Goal: Information Seeking & Learning: Learn about a topic

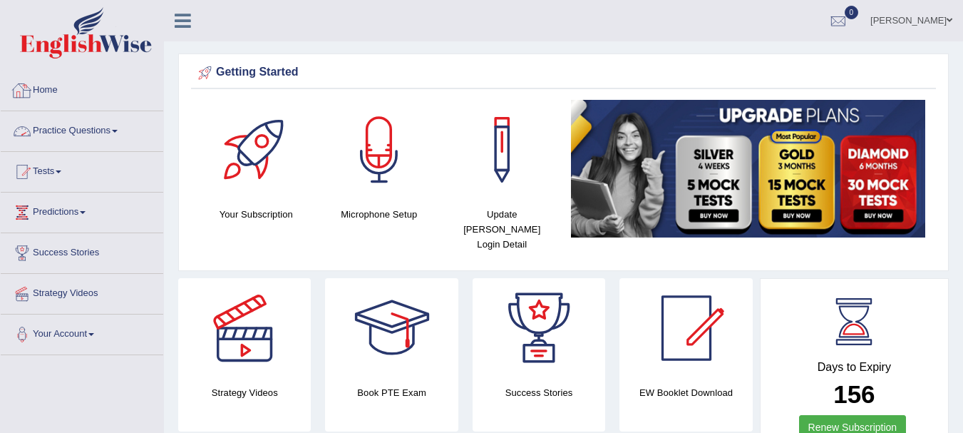
click at [89, 137] on link "Practice Questions" at bounding box center [82, 129] width 163 height 36
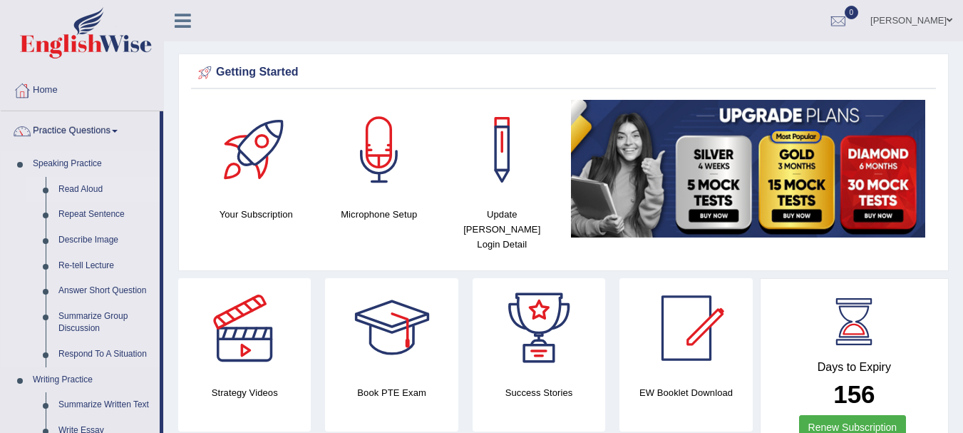
click at [77, 186] on link "Read Aloud" at bounding box center [106, 190] width 108 height 26
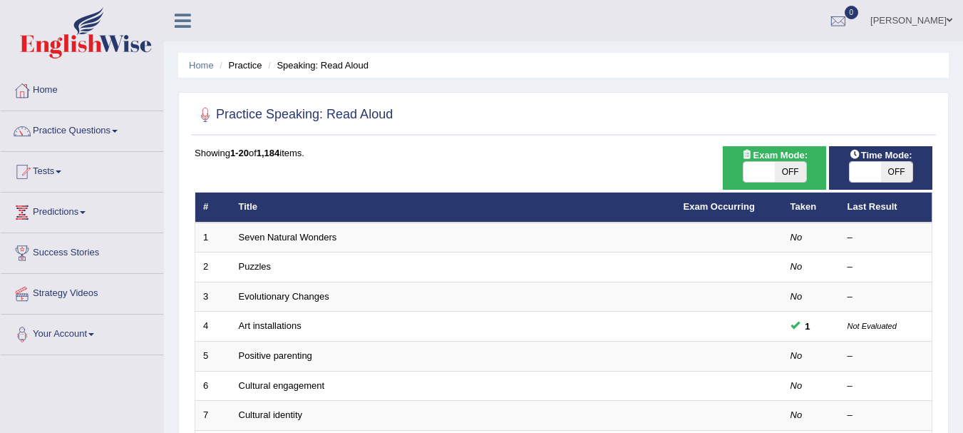
click at [781, 180] on span "OFF" at bounding box center [790, 172] width 31 height 20
checkbox input "true"
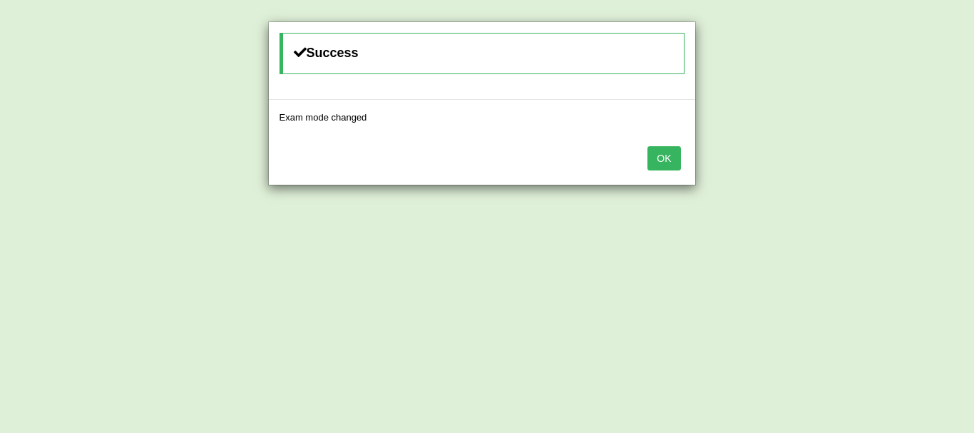
drag, startPoint x: 653, startPoint y: 161, endPoint x: 664, endPoint y: 148, distance: 17.2
click at [664, 148] on button "OK" at bounding box center [663, 158] width 33 height 24
click at [672, 160] on button "OK" at bounding box center [663, 158] width 33 height 24
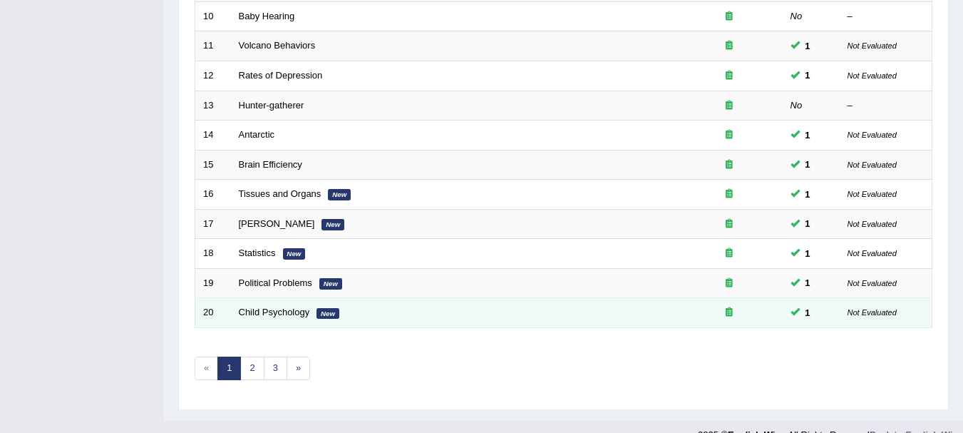
scroll to position [511, 0]
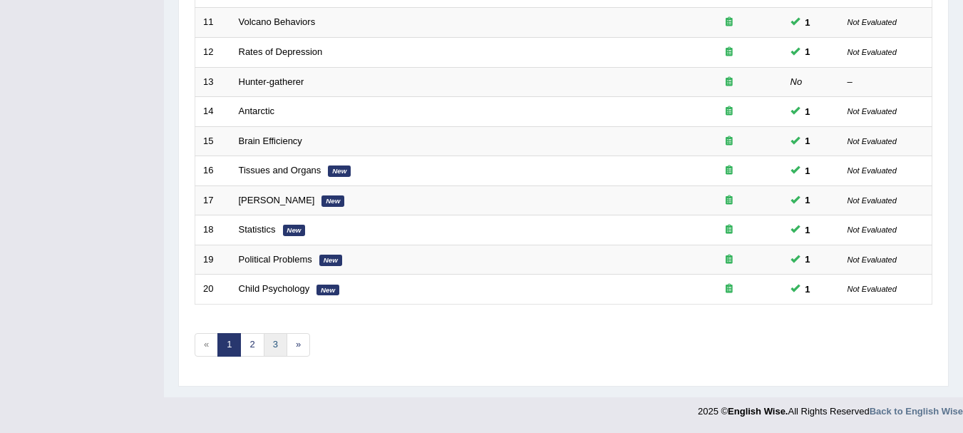
click at [279, 349] on link "3" at bounding box center [276, 345] width 24 height 24
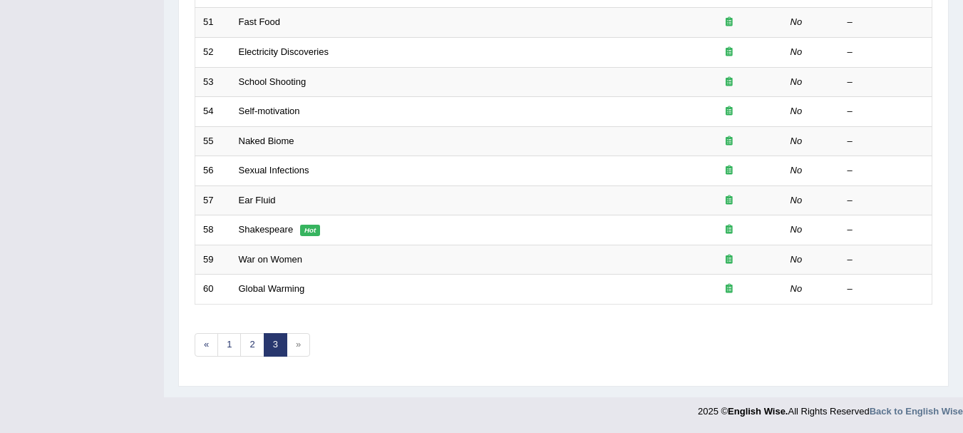
scroll to position [133, 0]
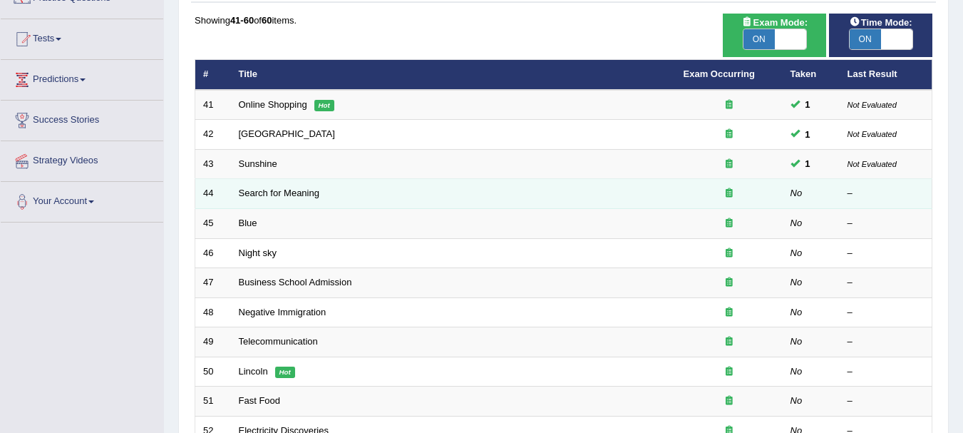
click at [309, 199] on td "Search for Meaning" at bounding box center [453, 194] width 445 height 30
click at [311, 193] on link "Search for Meaning" at bounding box center [279, 192] width 81 height 11
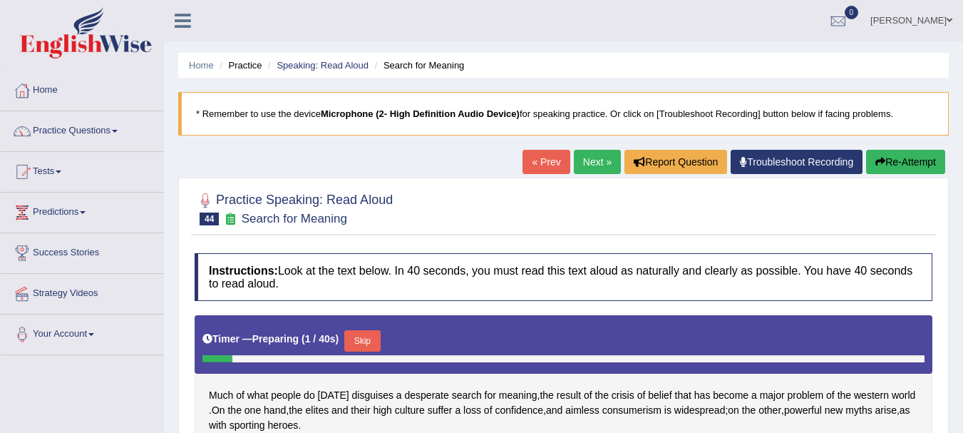
click at [962, 242] on html "Toggle navigation Home Practice Questions Speaking Practice Read Aloud Repeat S…" at bounding box center [481, 216] width 963 height 433
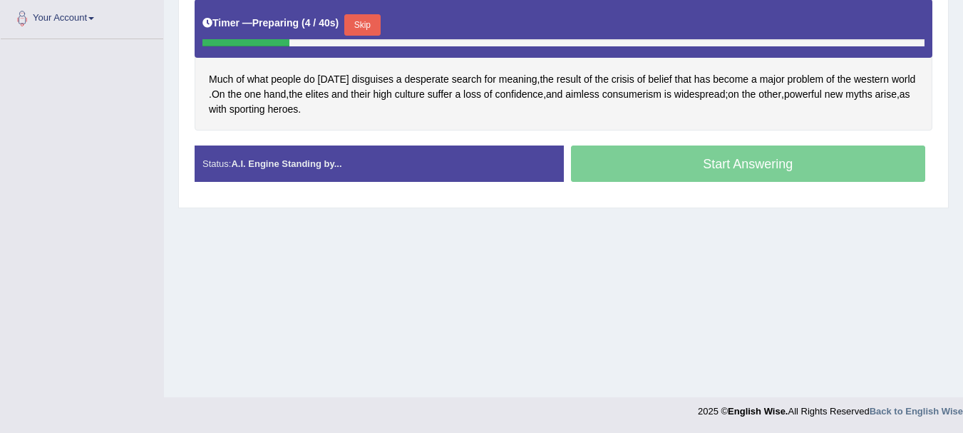
click at [375, 29] on button "Skip" at bounding box center [362, 24] width 36 height 21
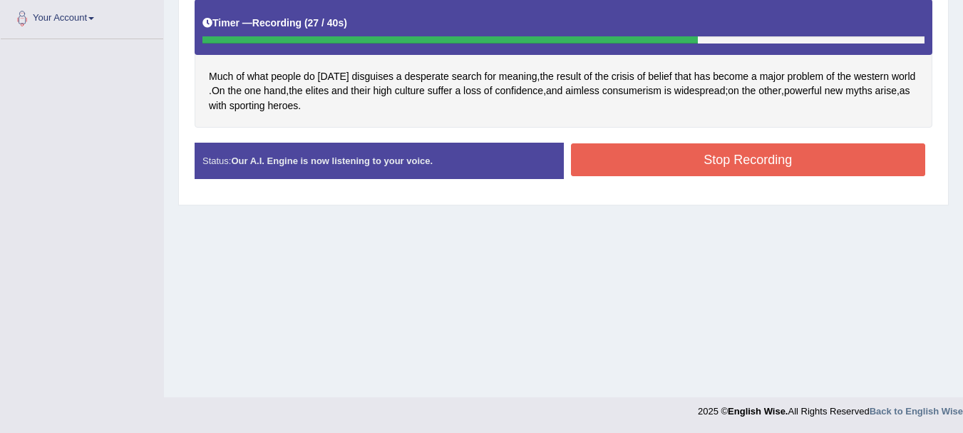
click at [607, 175] on button "Stop Recording" at bounding box center [748, 159] width 355 height 33
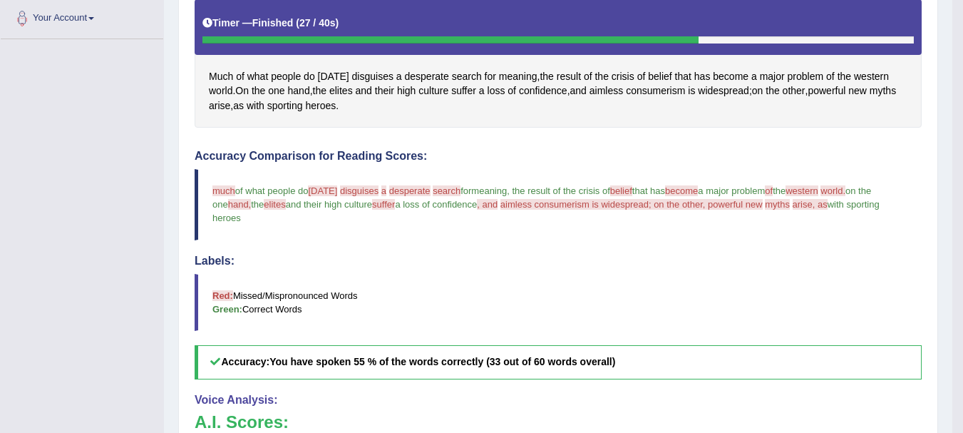
click at [624, 224] on blockquote "much most of what people do [DATE] to disguises the a discuss desperate at sear…" at bounding box center [558, 204] width 727 height 71
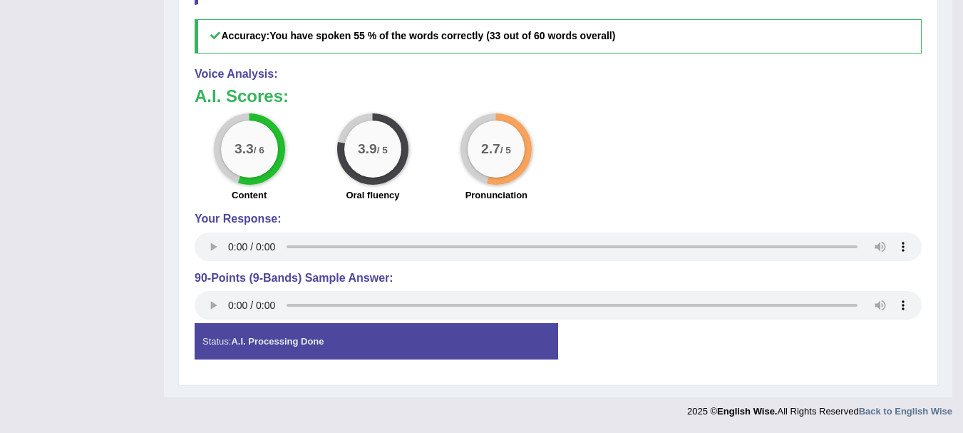
scroll to position [263, 0]
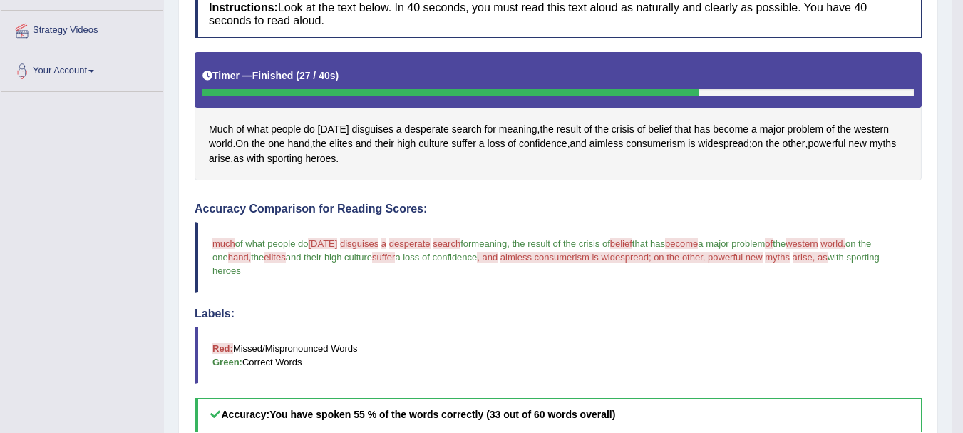
drag, startPoint x: 867, startPoint y: 16, endPoint x: 924, endPoint y: 23, distance: 56.7
click at [924, 23] on div "Instructions: Look at the text below. In 40 seconds, you must read this text al…" at bounding box center [558, 369] width 734 height 773
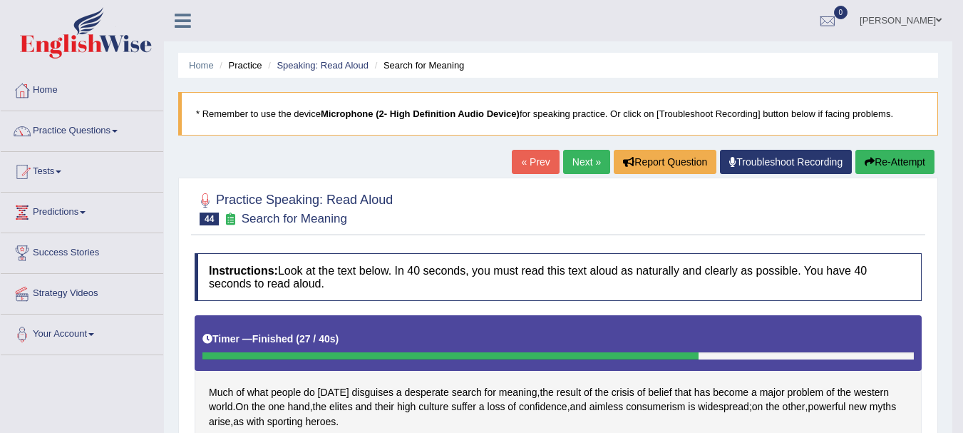
click at [587, 165] on link "Next »" at bounding box center [586, 162] width 47 height 24
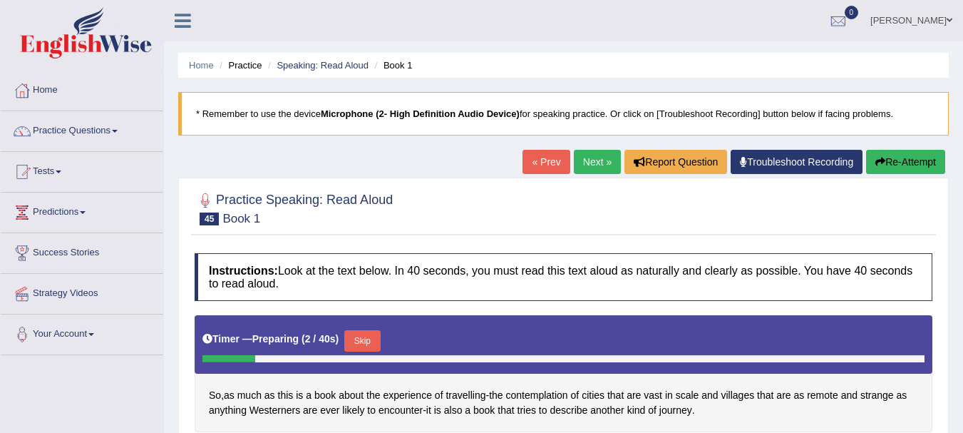
scroll to position [316, 0]
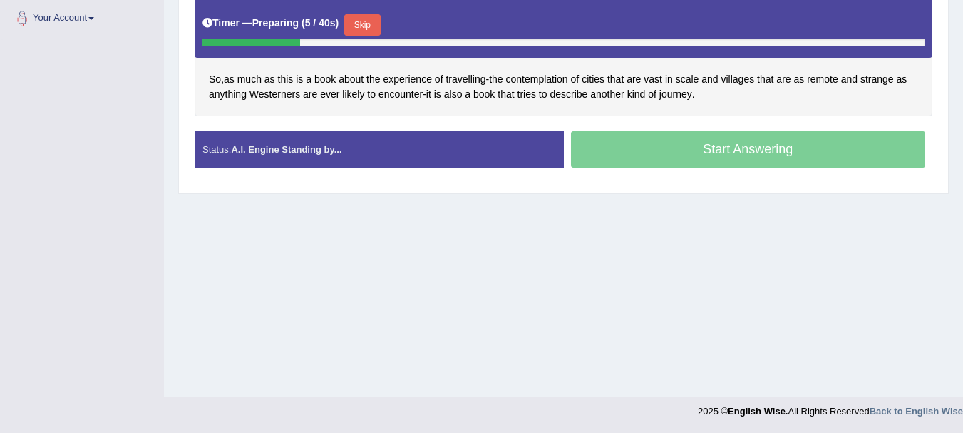
click at [359, 15] on button "Skip" at bounding box center [362, 24] width 36 height 21
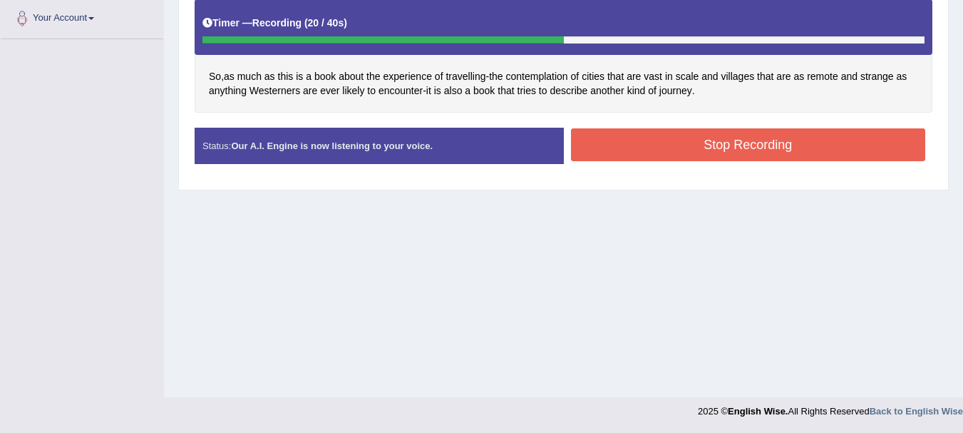
click at [628, 135] on button "Stop Recording" at bounding box center [748, 144] width 355 height 33
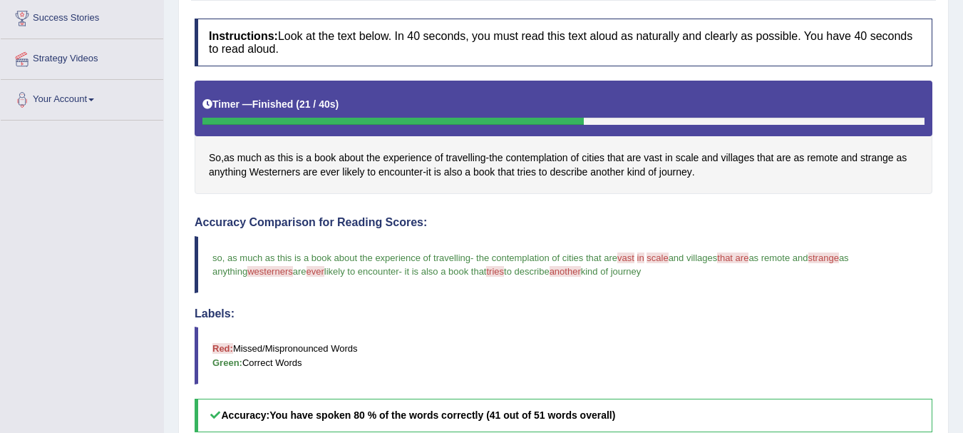
scroll to position [0, 0]
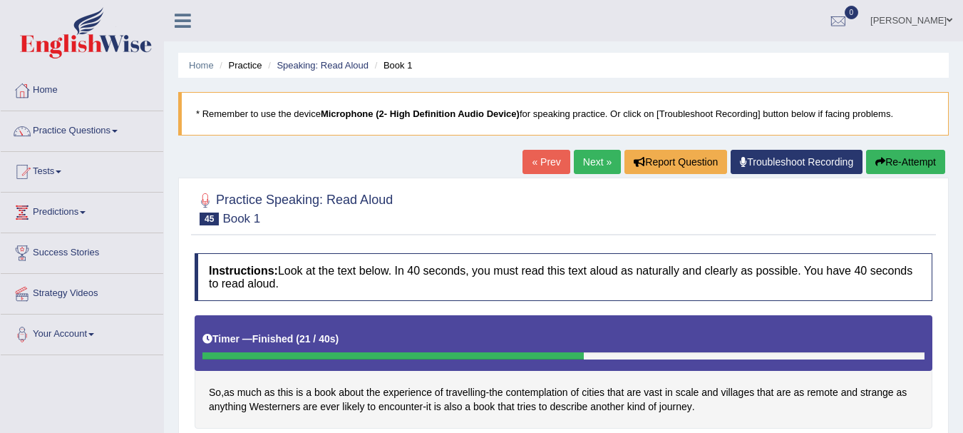
click at [592, 152] on link "Next »" at bounding box center [597, 162] width 47 height 24
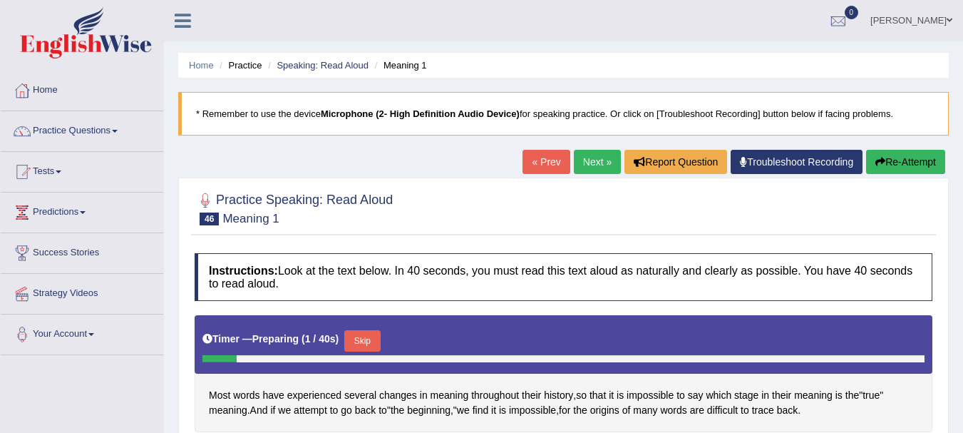
scroll to position [316, 0]
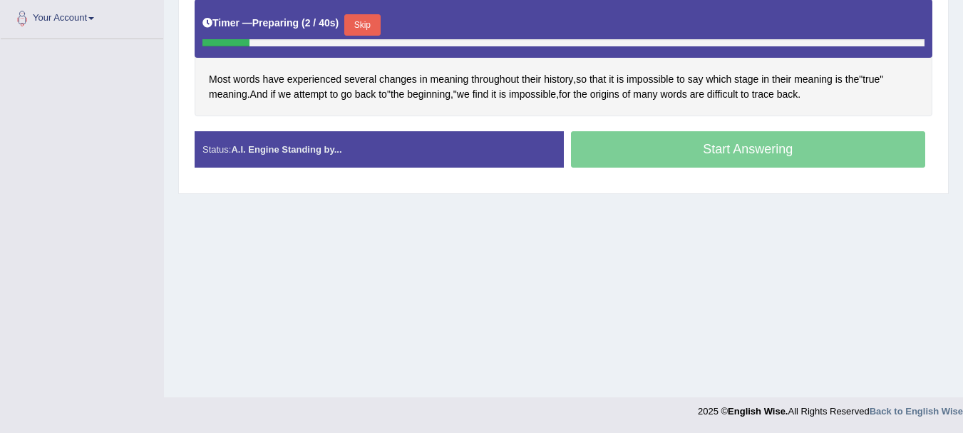
click at [656, 46] on div at bounding box center [563, 42] width 722 height 7
click at [361, 34] on button "Skip" at bounding box center [362, 24] width 36 height 21
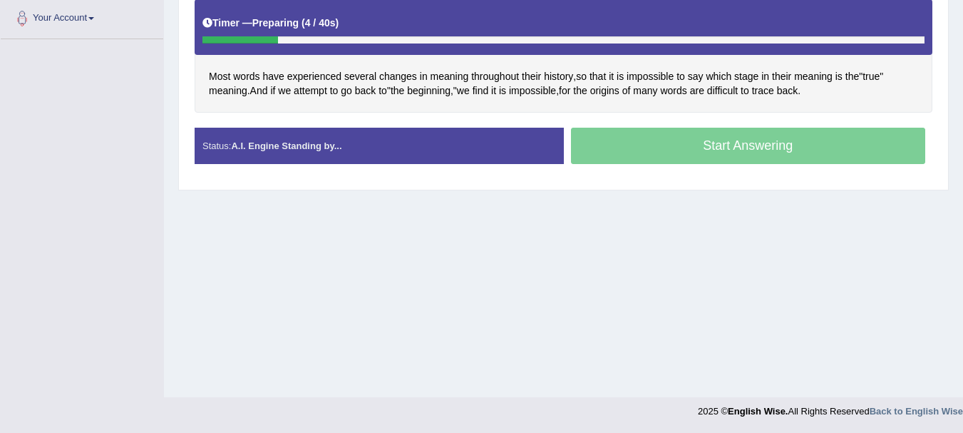
click at [352, 44] on div "Timer — Preparing ( 4 / 40s )" at bounding box center [564, 26] width 738 height 55
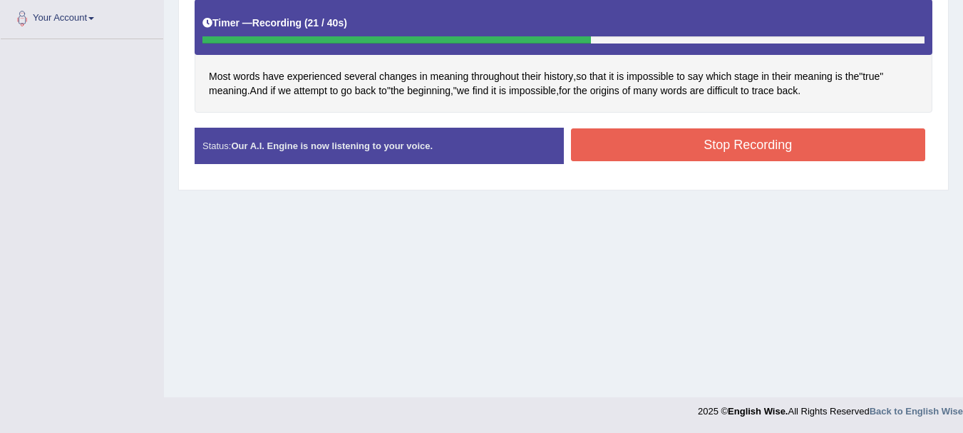
click at [765, 143] on button "Stop Recording" at bounding box center [748, 144] width 355 height 33
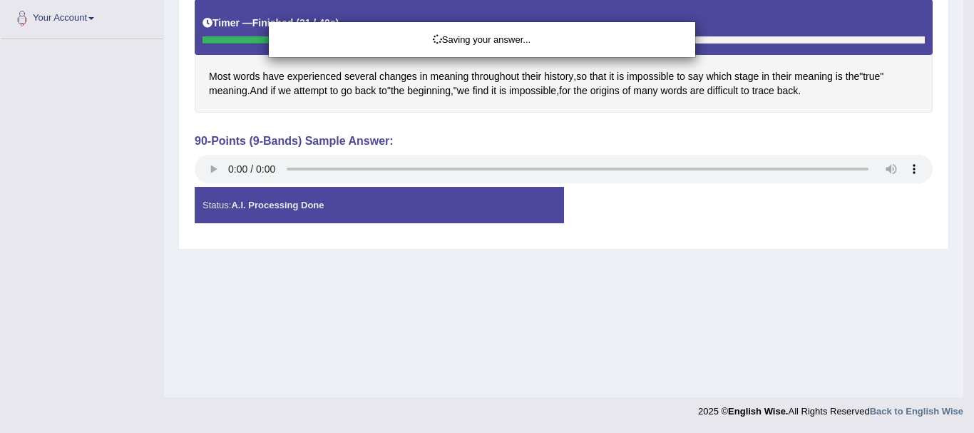
drag, startPoint x: 765, startPoint y: 143, endPoint x: 512, endPoint y: -10, distance: 295.8
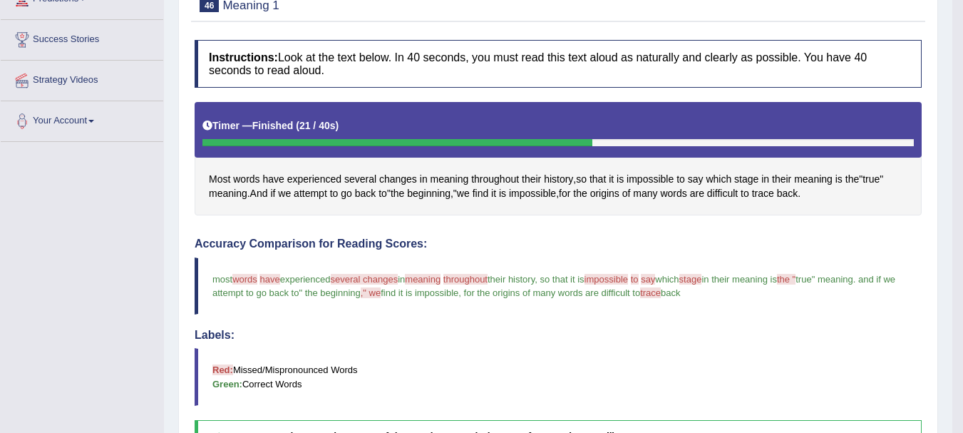
scroll to position [0, 0]
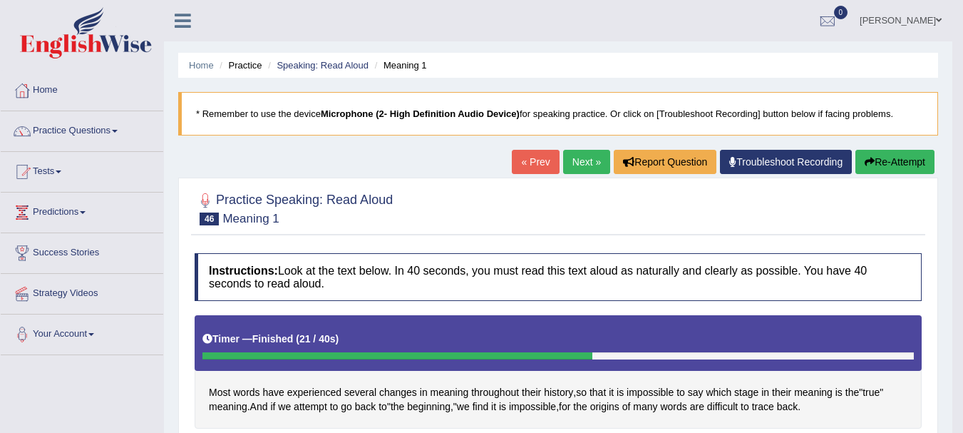
drag, startPoint x: 587, startPoint y: 117, endPoint x: 581, endPoint y: 146, distance: 29.9
click at [581, 158] on link "Next »" at bounding box center [586, 162] width 47 height 24
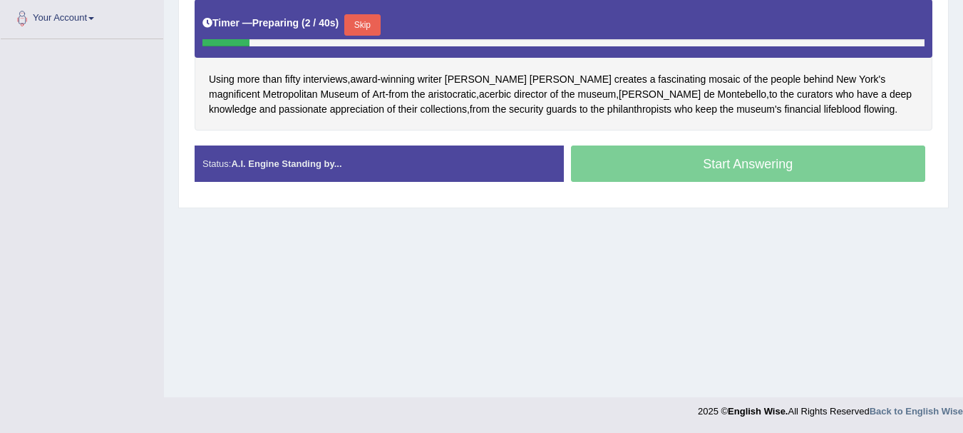
click at [364, 36] on button "Skip" at bounding box center [362, 24] width 36 height 21
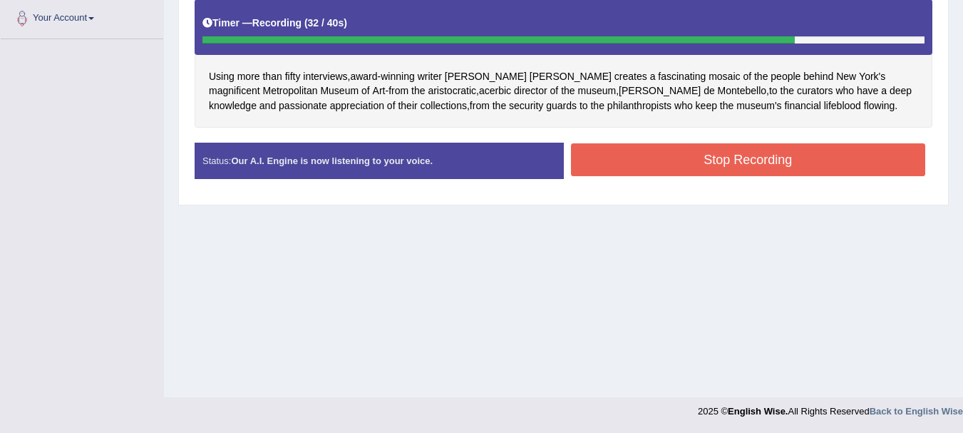
click at [629, 154] on button "Stop Recording" at bounding box center [748, 159] width 355 height 33
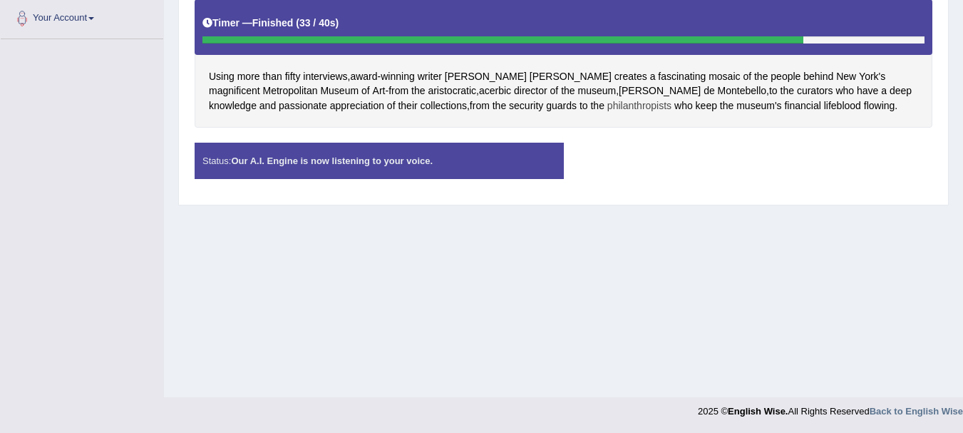
click at [607, 112] on span "philanthropists" at bounding box center [639, 105] width 64 height 15
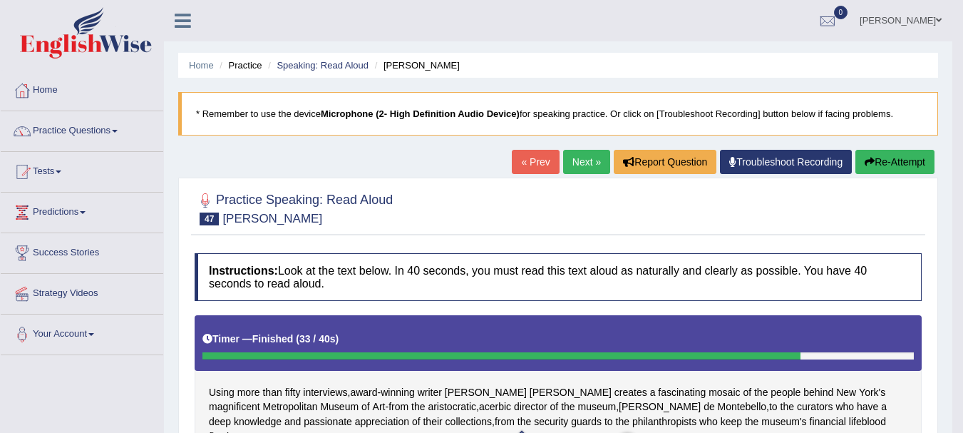
click at [582, 163] on link "Next »" at bounding box center [586, 162] width 47 height 24
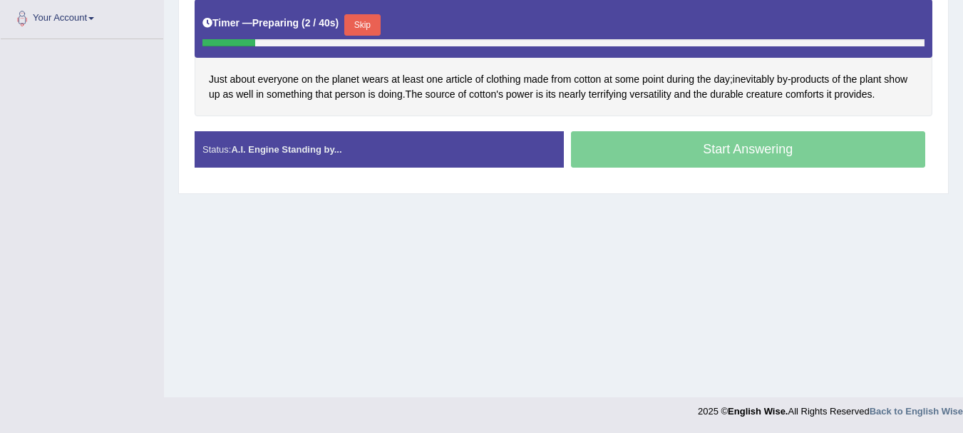
click at [362, 22] on button "Skip" at bounding box center [362, 24] width 36 height 21
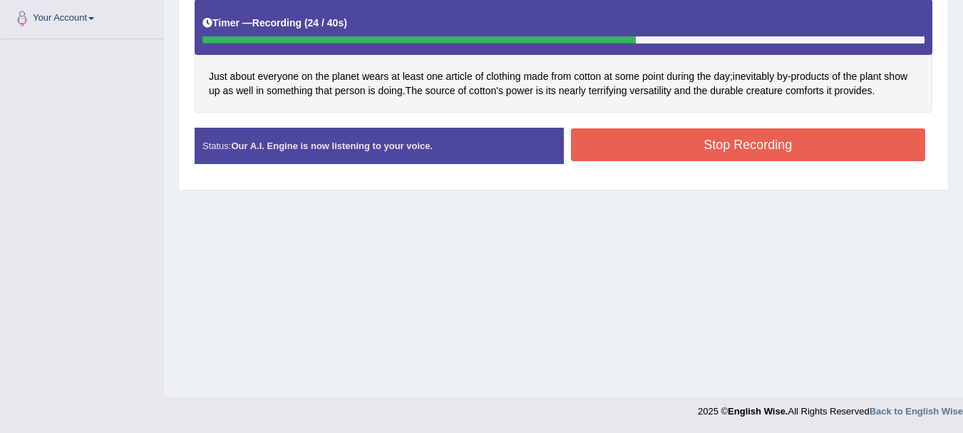
click at [651, 154] on button "Stop Recording" at bounding box center [748, 144] width 355 height 33
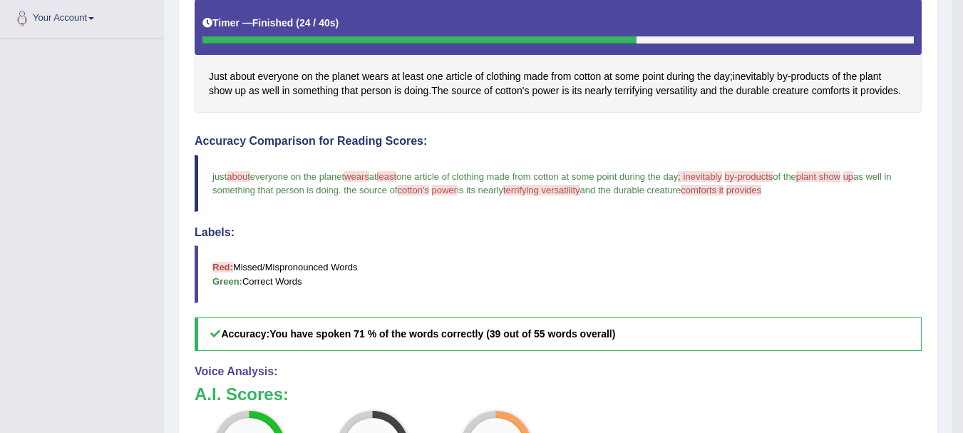
click at [895, 284] on blockquote "Red: Missed/Mispronounced Words Green: Correct Words" at bounding box center [558, 273] width 727 height 57
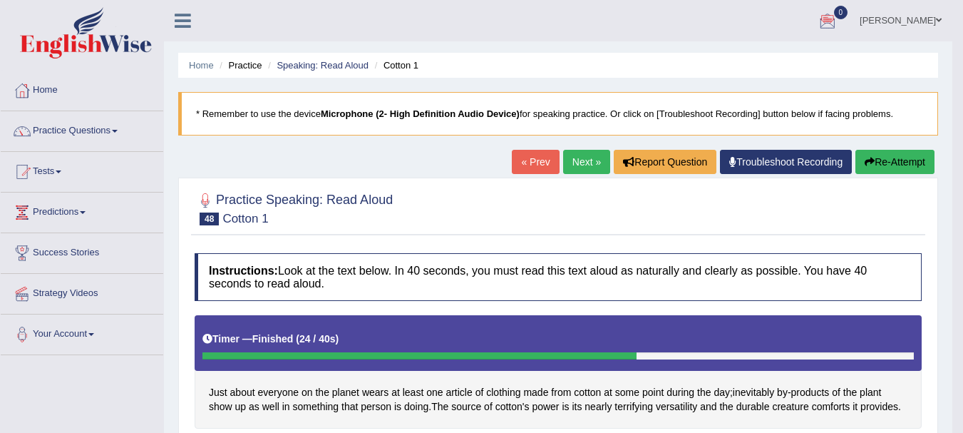
click at [575, 158] on link "Next »" at bounding box center [586, 162] width 47 height 24
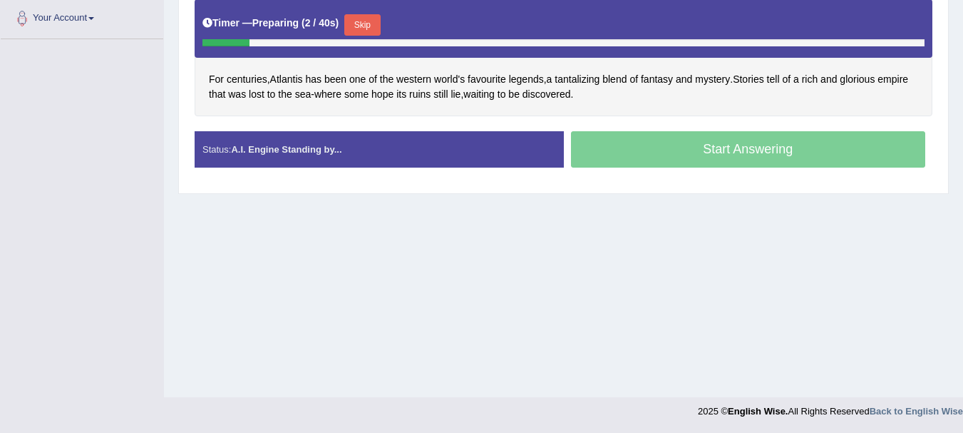
click at [371, 20] on button "Skip" at bounding box center [362, 24] width 36 height 21
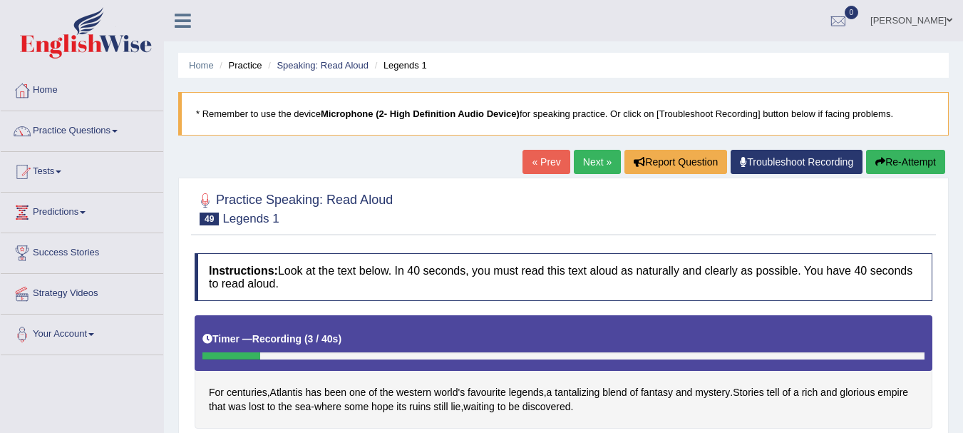
click at [532, 159] on link "« Prev" at bounding box center [545, 162] width 47 height 24
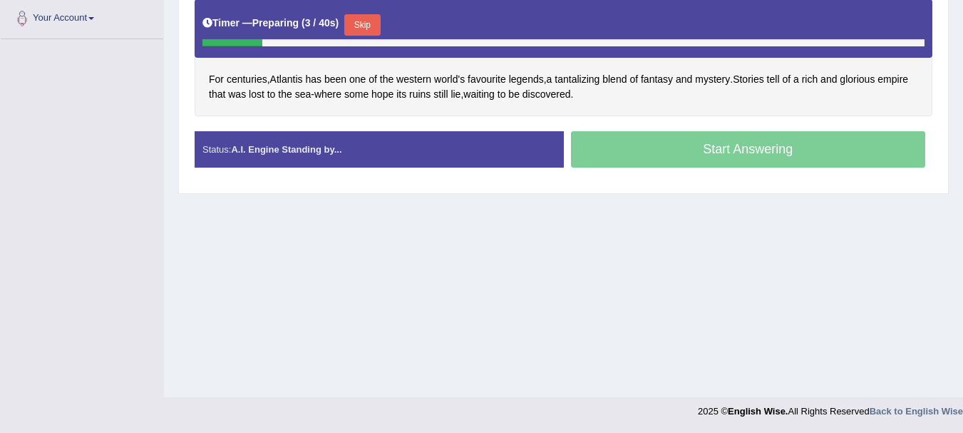
click at [364, 28] on button "Skip" at bounding box center [362, 24] width 36 height 21
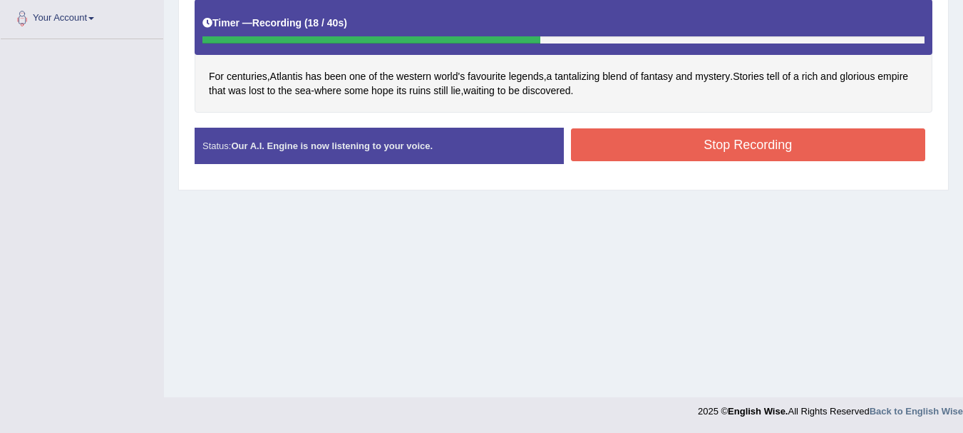
click at [622, 155] on button "Stop Recording" at bounding box center [748, 144] width 355 height 33
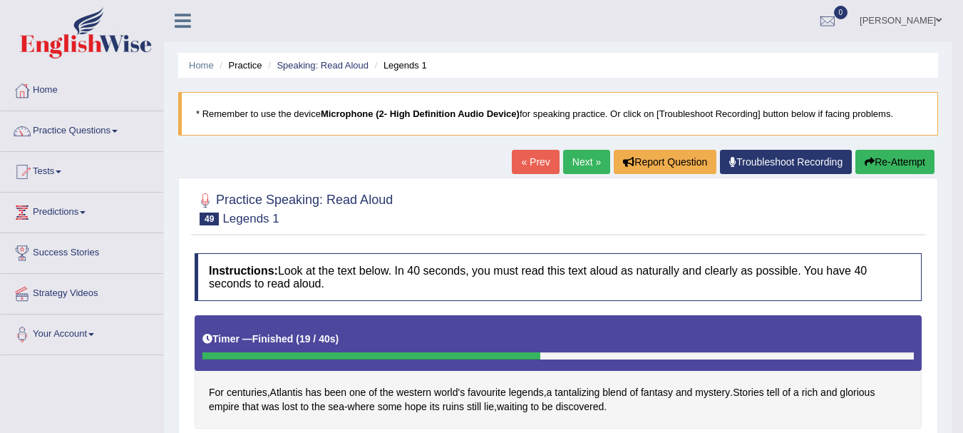
click at [581, 157] on link "Next »" at bounding box center [586, 162] width 47 height 24
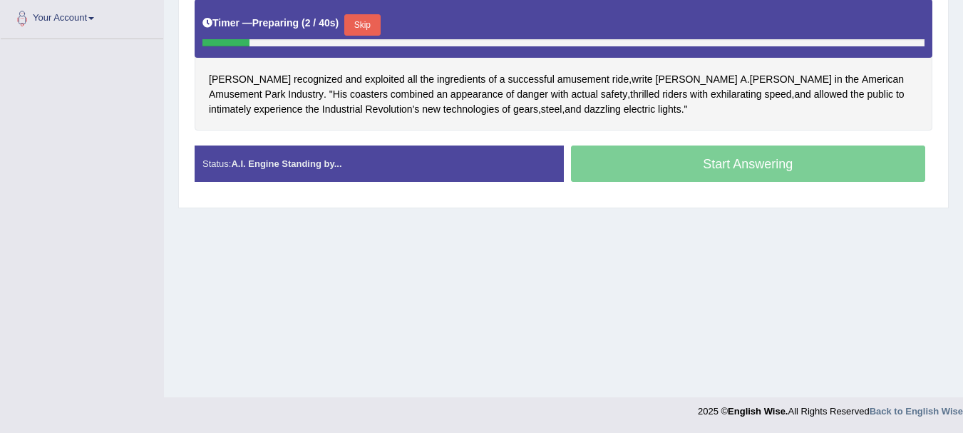
click at [373, 29] on button "Skip" at bounding box center [362, 24] width 36 height 21
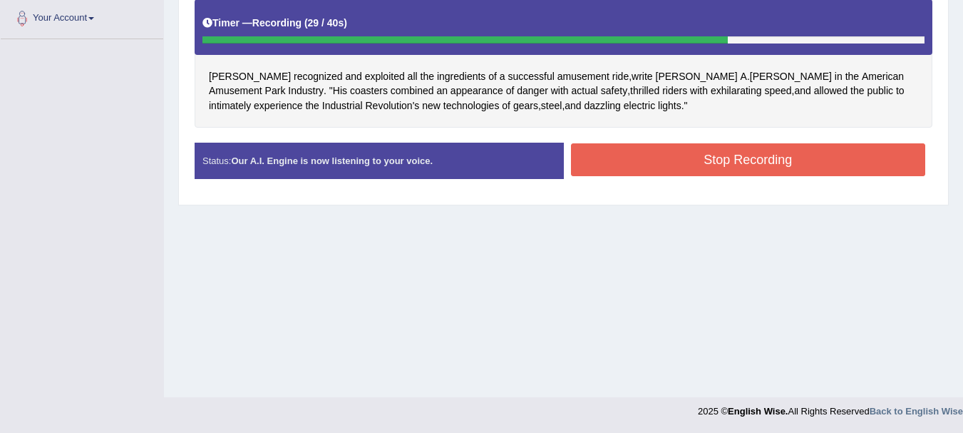
click at [640, 146] on button "Stop Recording" at bounding box center [748, 159] width 355 height 33
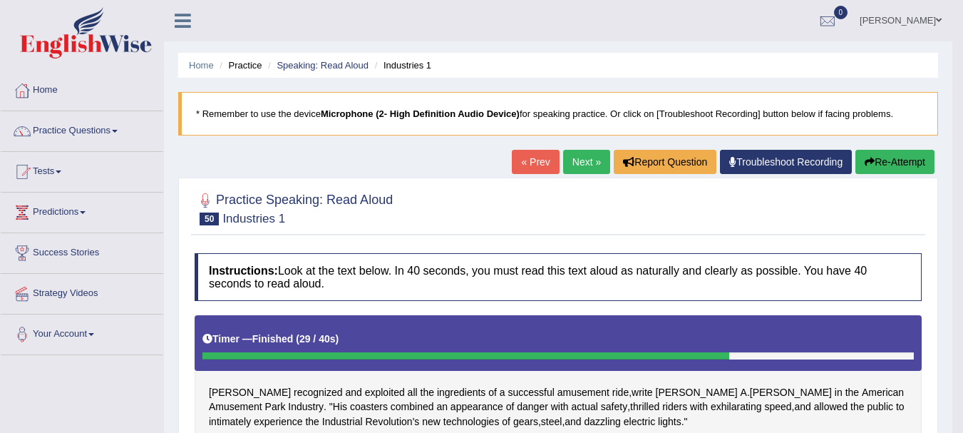
click at [576, 167] on link "Next »" at bounding box center [586, 162] width 47 height 24
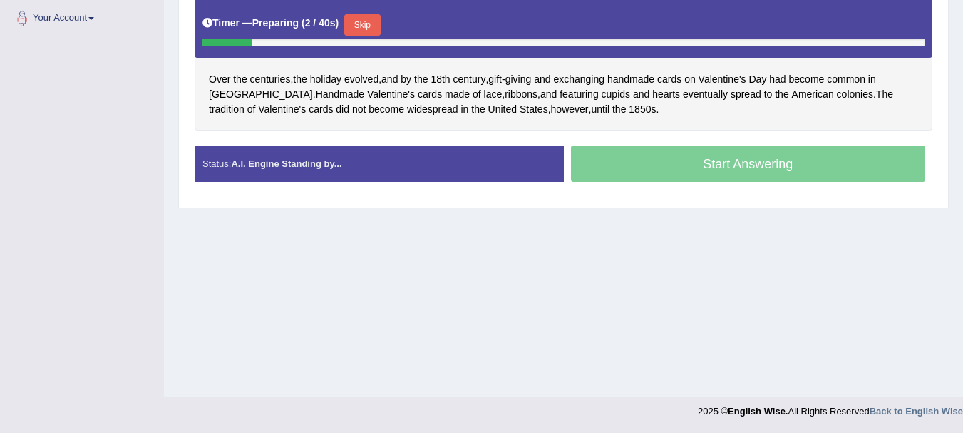
click at [364, 20] on button "Skip" at bounding box center [362, 24] width 36 height 21
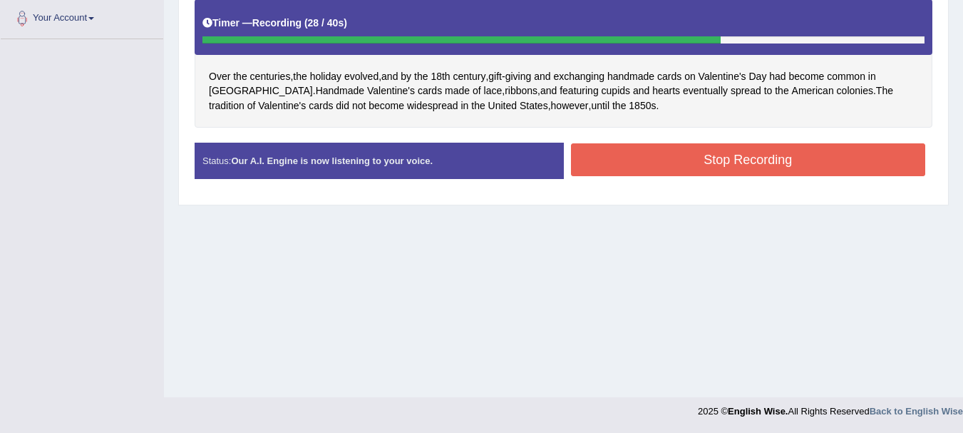
click at [609, 157] on button "Stop Recording" at bounding box center [748, 159] width 355 height 33
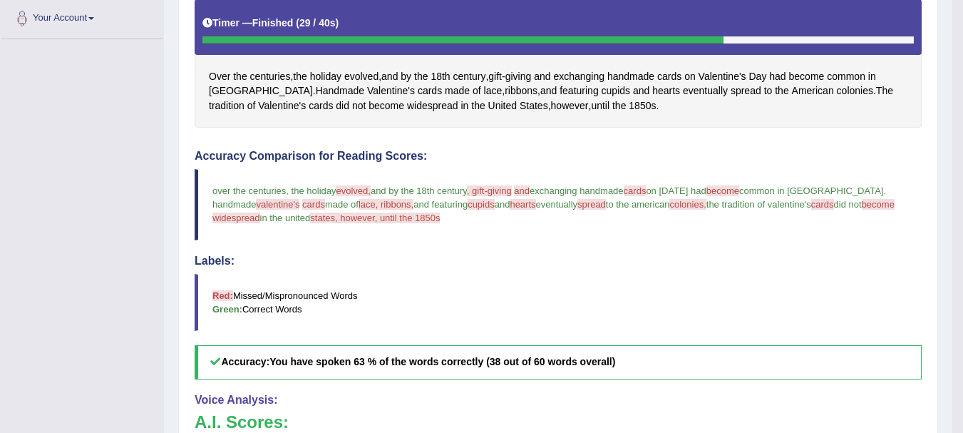
click at [950, 294] on div "Home Practice Speaking: Read [PERSON_NAME][DATE] 1 * Remember to use the device…" at bounding box center [558, 203] width 788 height 1039
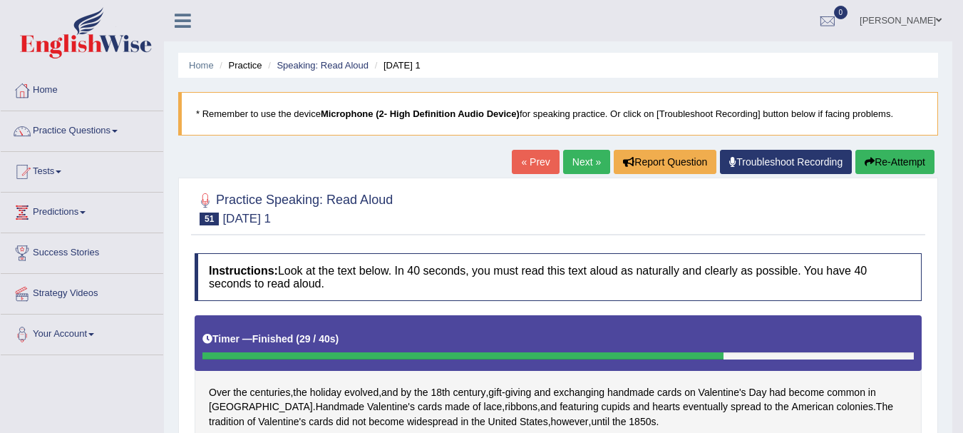
click at [572, 163] on link "Next »" at bounding box center [586, 162] width 47 height 24
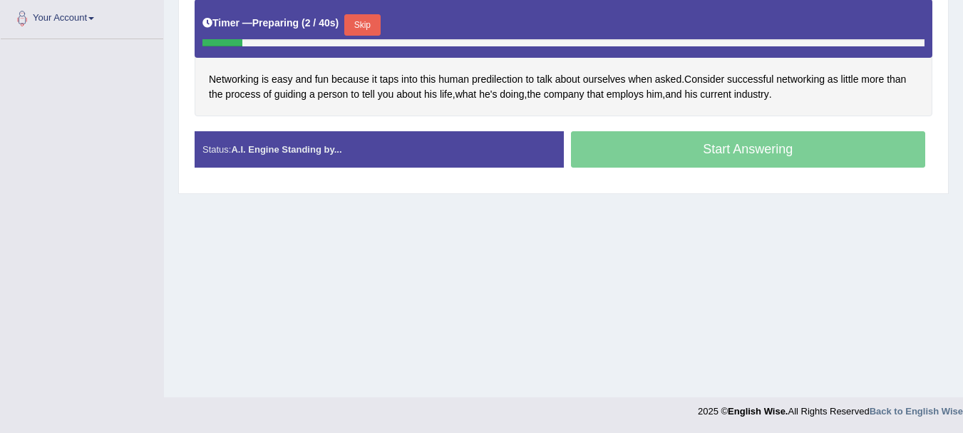
click at [356, 24] on button "Skip" at bounding box center [362, 24] width 36 height 21
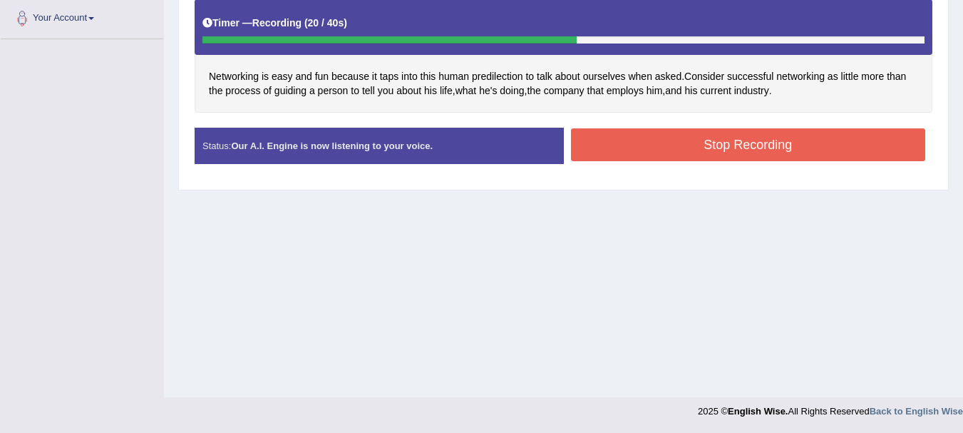
click at [617, 159] on button "Stop Recording" at bounding box center [748, 144] width 355 height 33
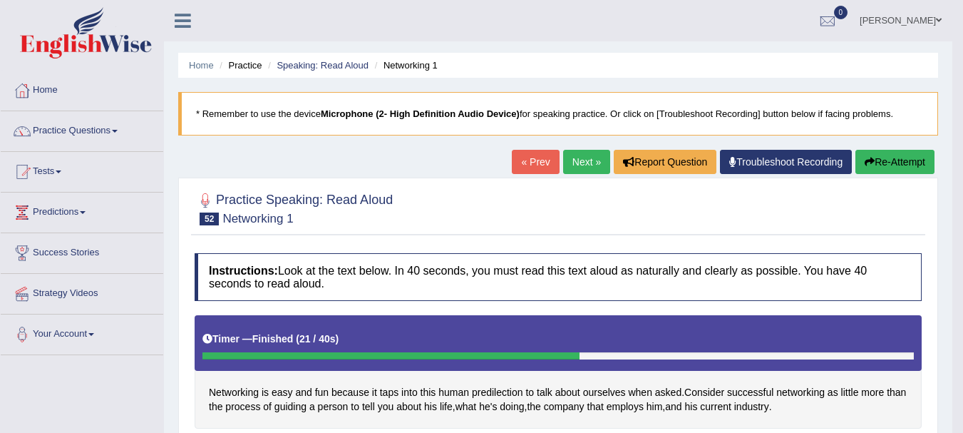
click at [577, 159] on link "Next »" at bounding box center [586, 162] width 47 height 24
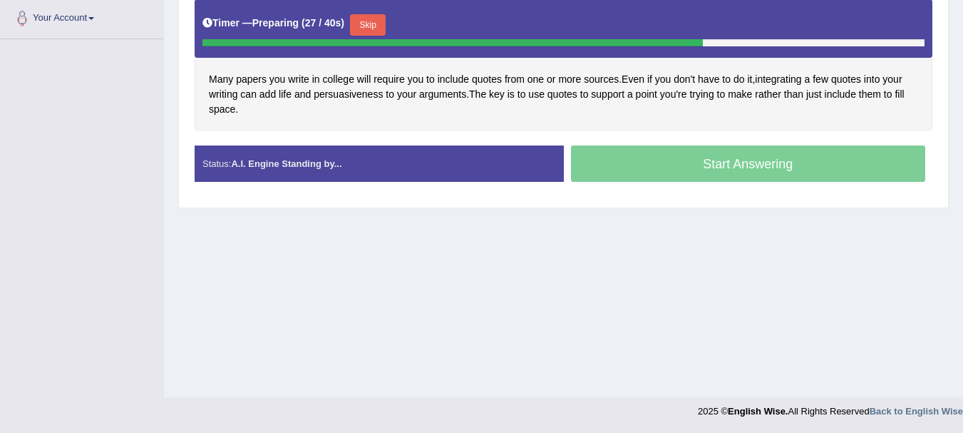
drag, startPoint x: 354, startPoint y: 13, endPoint x: 372, endPoint y: 15, distance: 18.7
click at [372, 15] on div "Timer — Preparing ( 27 / 40s ) Skip" at bounding box center [563, 25] width 722 height 29
click at [372, 15] on button "Skip" at bounding box center [368, 24] width 36 height 21
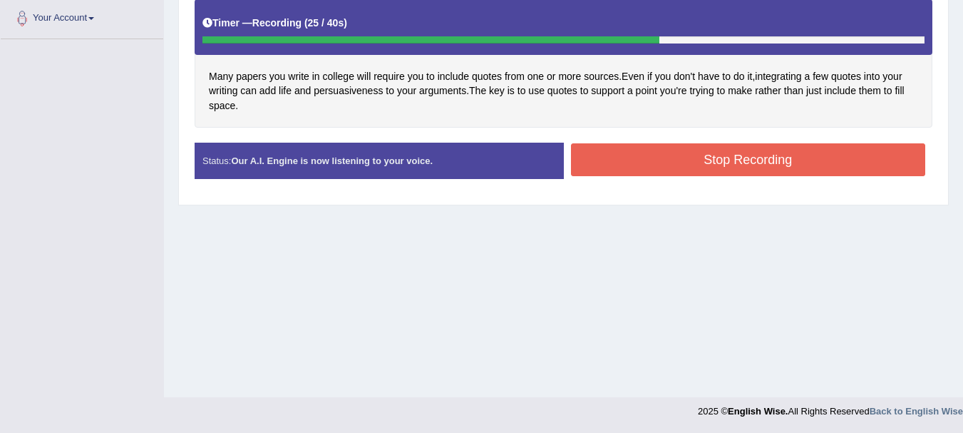
click at [612, 168] on button "Stop Recording" at bounding box center [748, 159] width 355 height 33
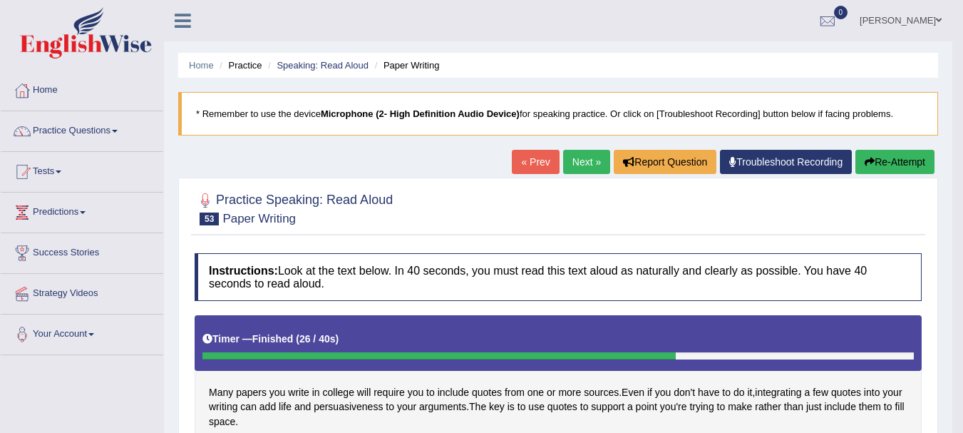
click at [572, 155] on link "Next »" at bounding box center [586, 162] width 47 height 24
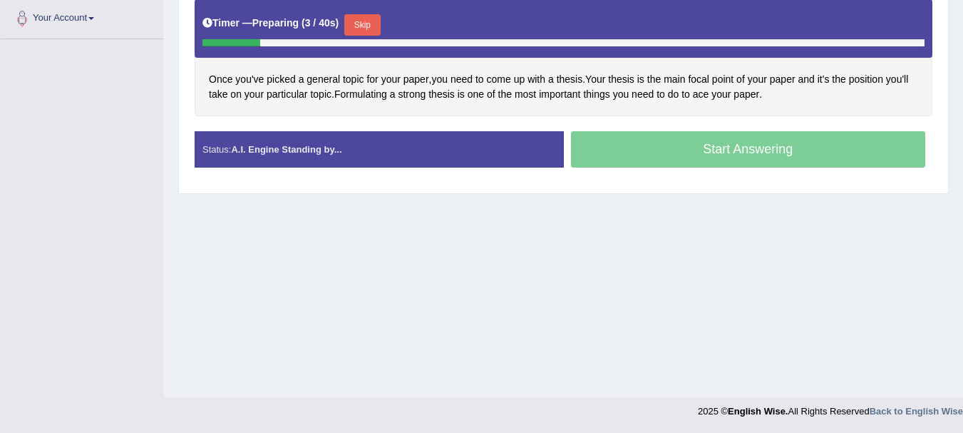
click at [366, 16] on button "Skip" at bounding box center [362, 24] width 36 height 21
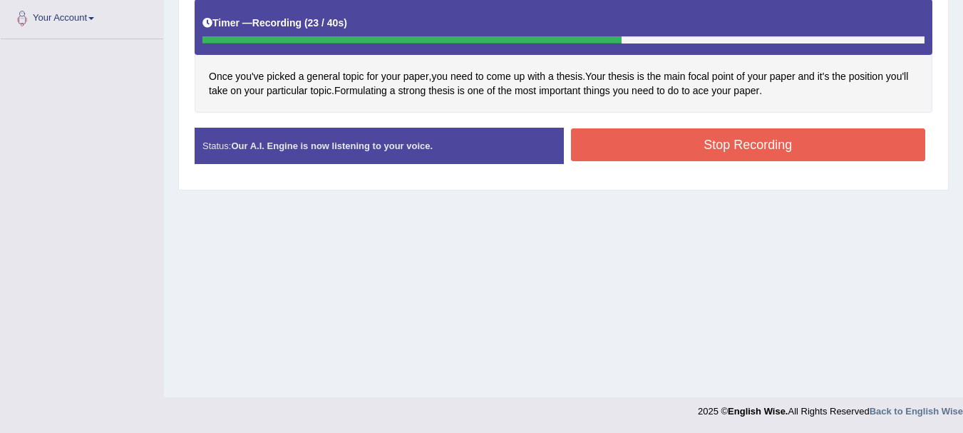
click at [609, 148] on button "Stop Recording" at bounding box center [748, 144] width 355 height 33
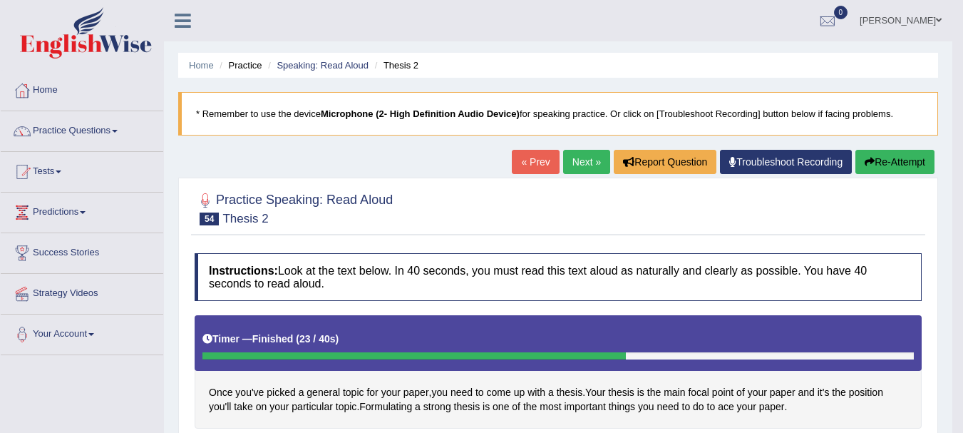
click at [577, 172] on link "Next »" at bounding box center [586, 162] width 47 height 24
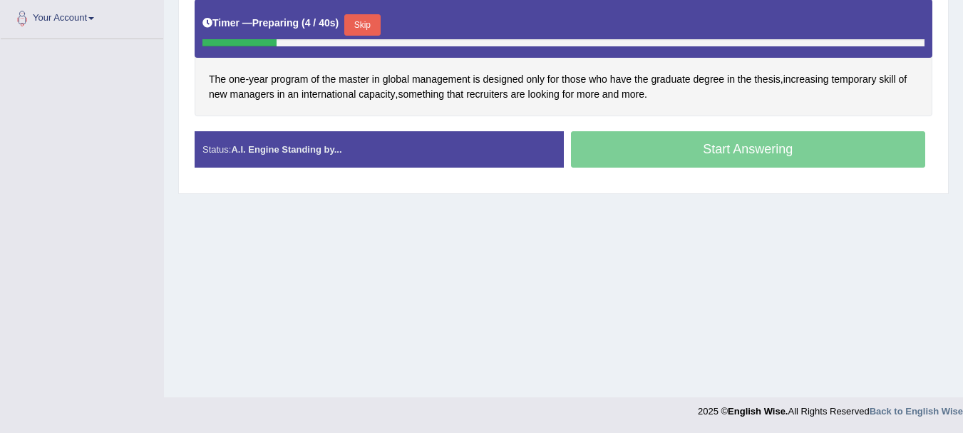
click at [365, 28] on button "Skip" at bounding box center [362, 24] width 36 height 21
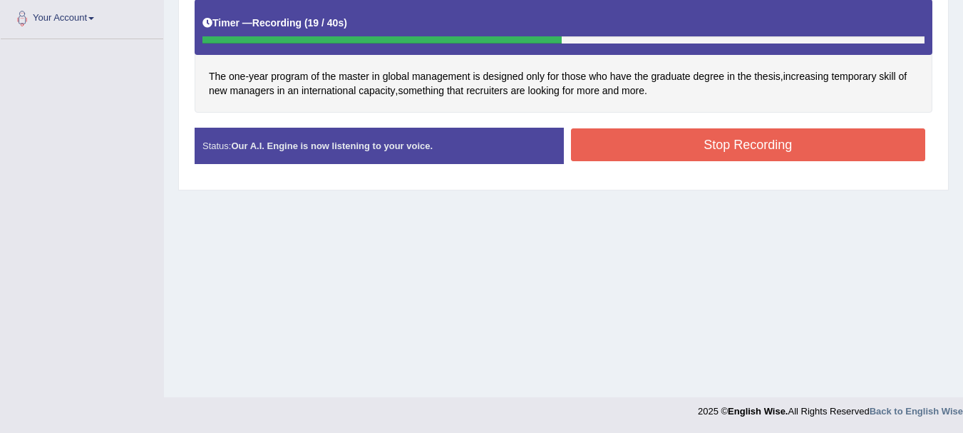
click at [621, 145] on button "Stop Recording" at bounding box center [748, 144] width 355 height 33
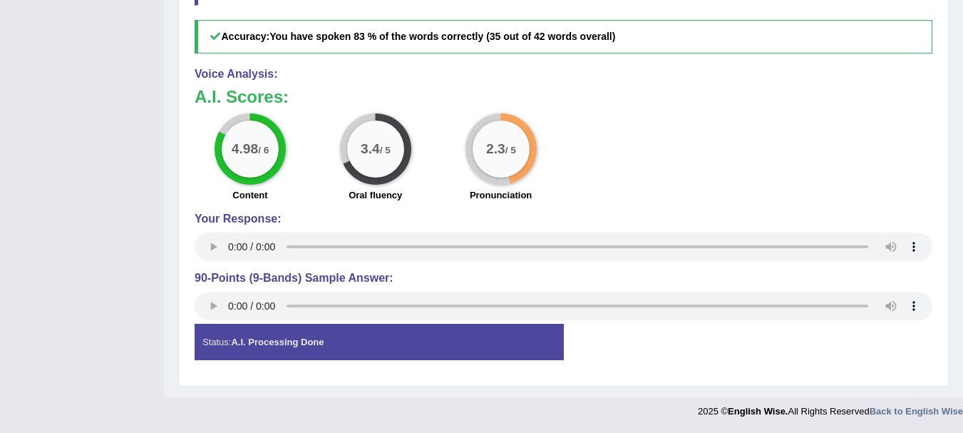
scroll to position [235, 0]
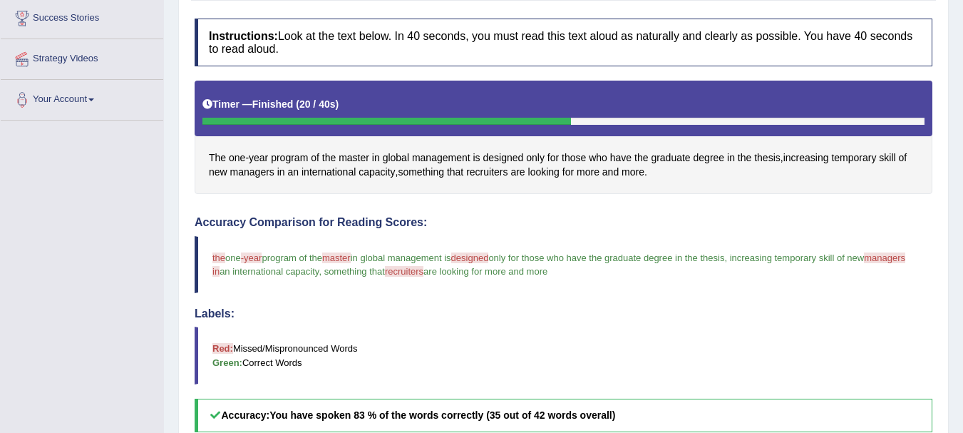
click at [804, 172] on div "The one - year program of the master in global management is designed only for …" at bounding box center [564, 137] width 738 height 113
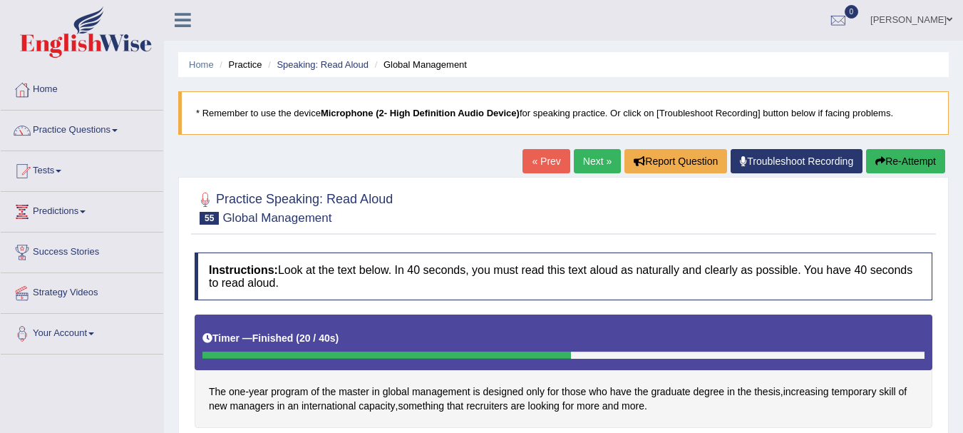
scroll to position [0, 0]
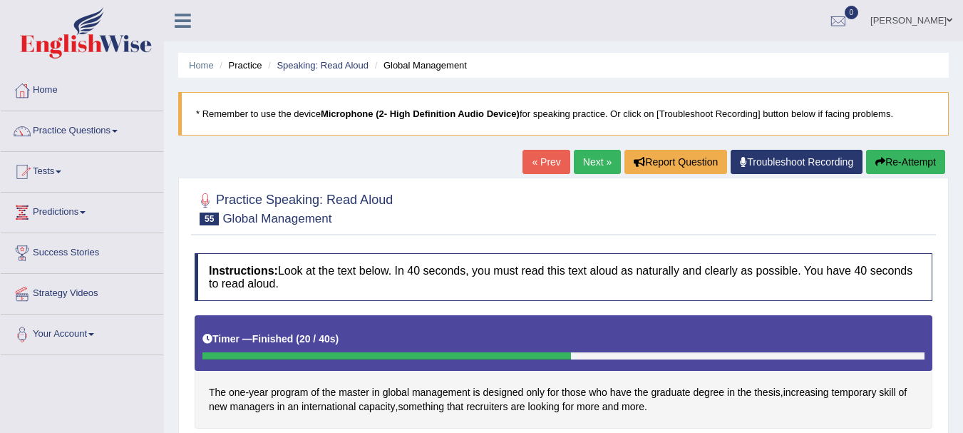
click at [587, 160] on link "Next »" at bounding box center [597, 162] width 47 height 24
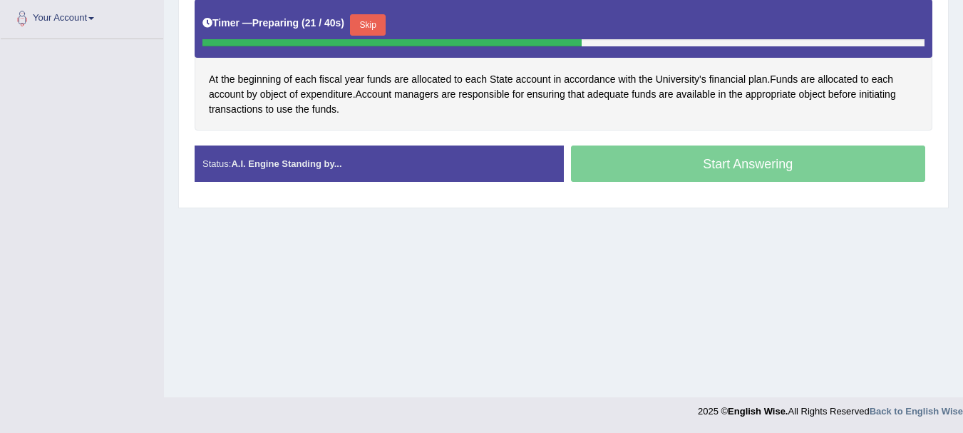
click at [674, 118] on div "At the beginning of each fiscal year funds are allocated to each State account …" at bounding box center [564, 64] width 738 height 131
click at [366, 26] on button "Skip" at bounding box center [368, 24] width 36 height 21
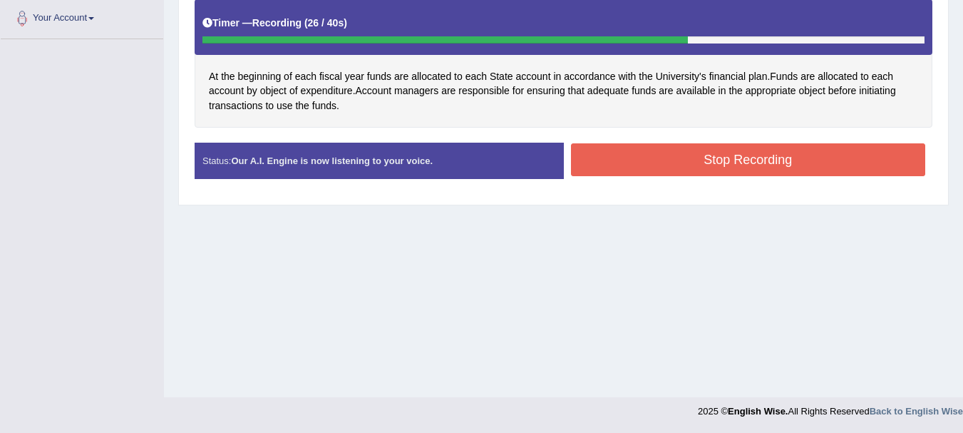
click at [692, 165] on button "Stop Recording" at bounding box center [748, 159] width 355 height 33
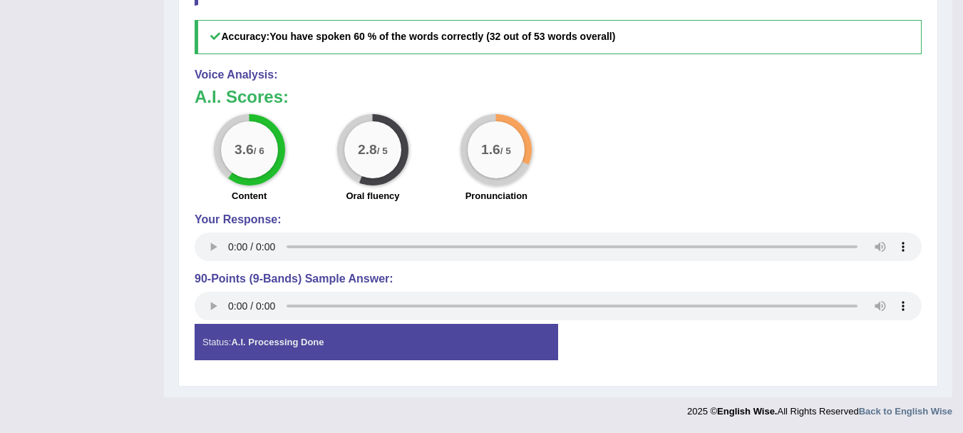
drag, startPoint x: 797, startPoint y: 180, endPoint x: 694, endPoint y: 165, distance: 104.5
click at [694, 165] on div "3.6 / 6 Content 2.8 / 5 Oral fluency 1.6 / 5 Pronunciation" at bounding box center [557, 160] width 741 height 92
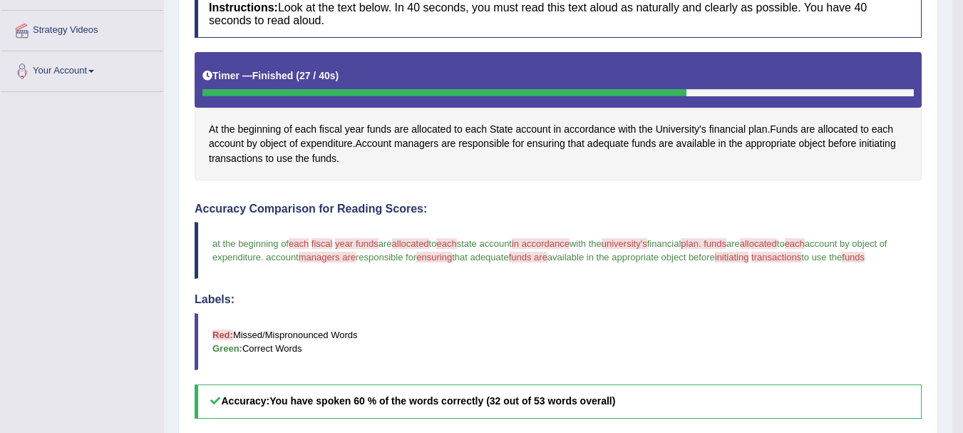
scroll to position [0, 0]
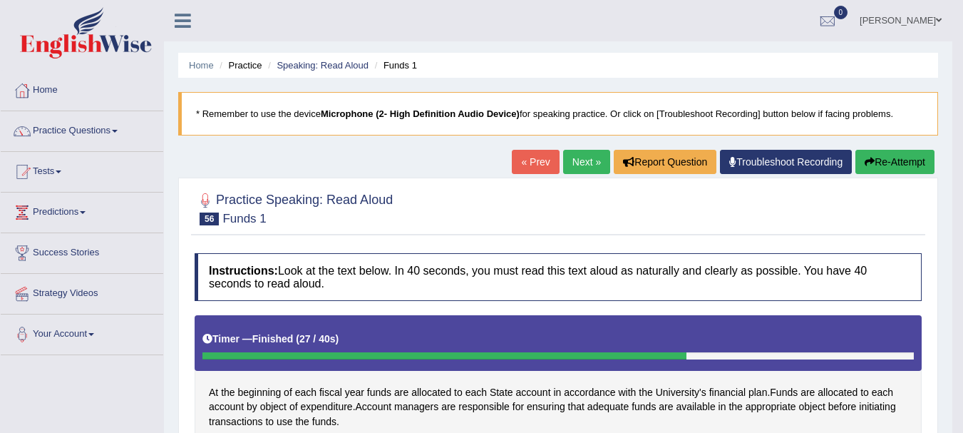
click at [589, 163] on link "Next »" at bounding box center [586, 162] width 47 height 24
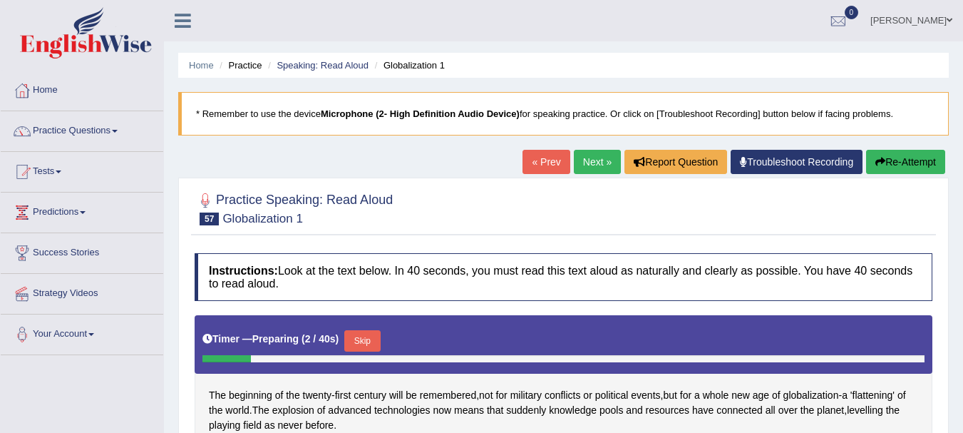
scroll to position [316, 0]
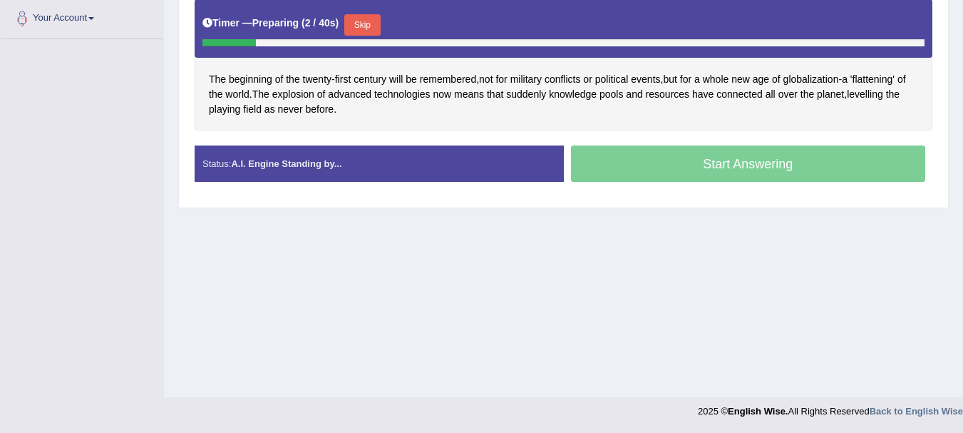
click at [706, 149] on div "Start Answering" at bounding box center [748, 165] width 369 height 40
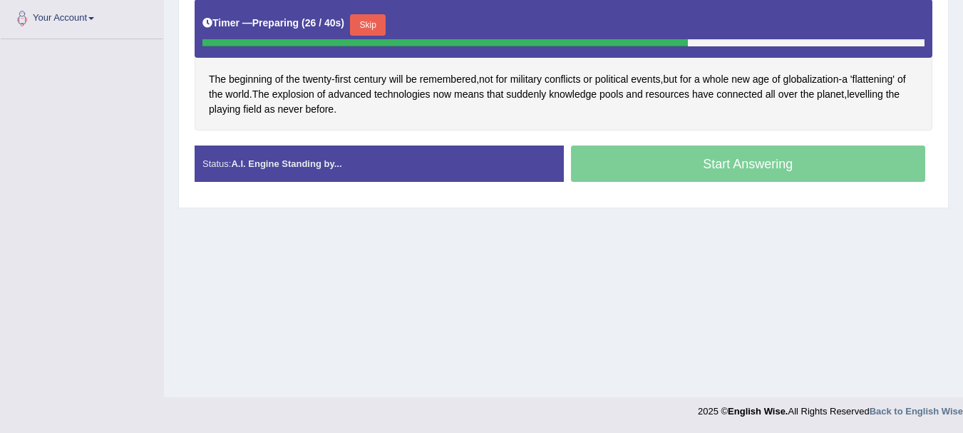
click at [366, 26] on button "Skip" at bounding box center [368, 24] width 36 height 21
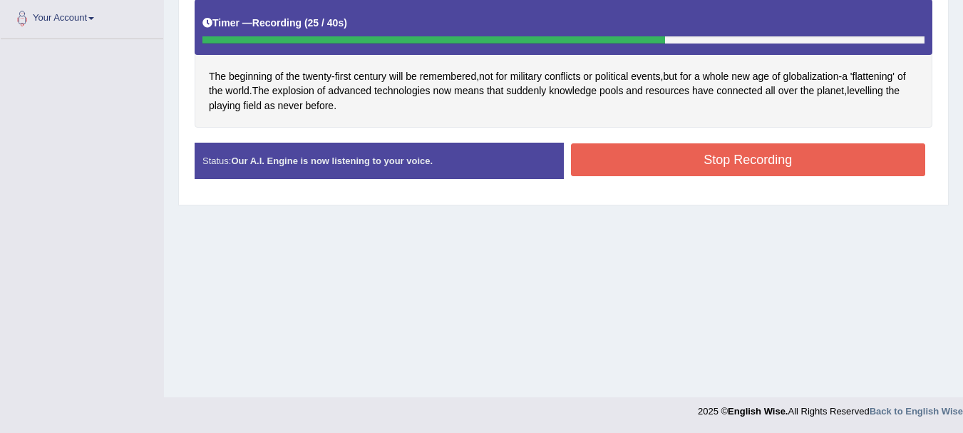
click at [622, 156] on button "Stop Recording" at bounding box center [748, 159] width 355 height 33
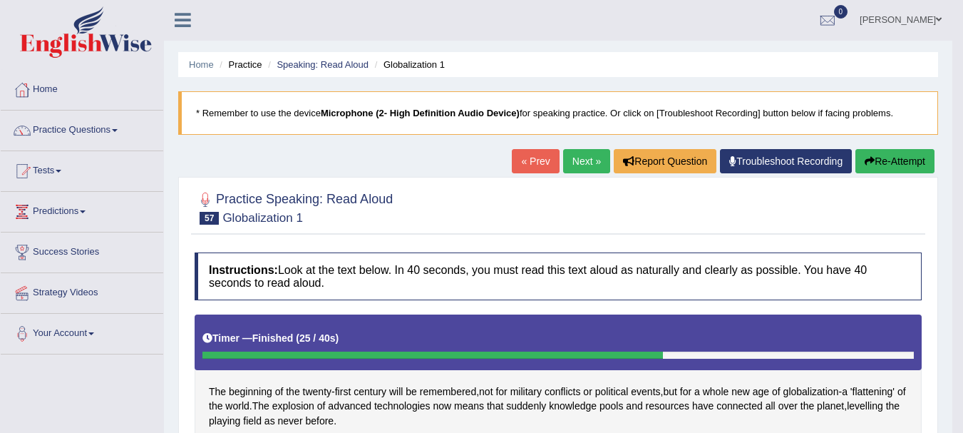
scroll to position [0, 0]
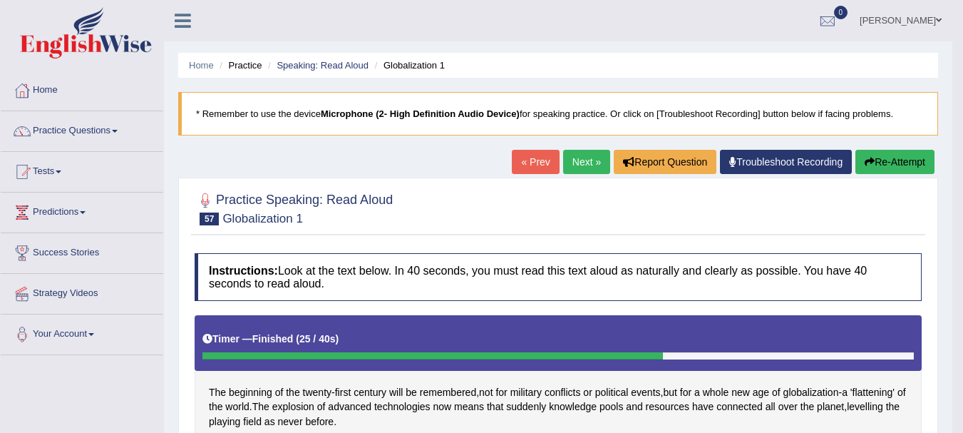
click at [573, 150] on link "Next »" at bounding box center [586, 162] width 47 height 24
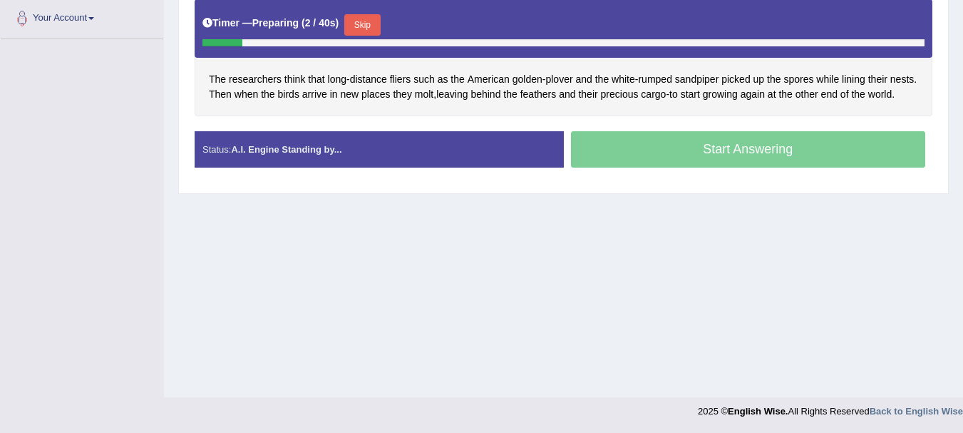
click at [361, 24] on button "Skip" at bounding box center [362, 24] width 36 height 21
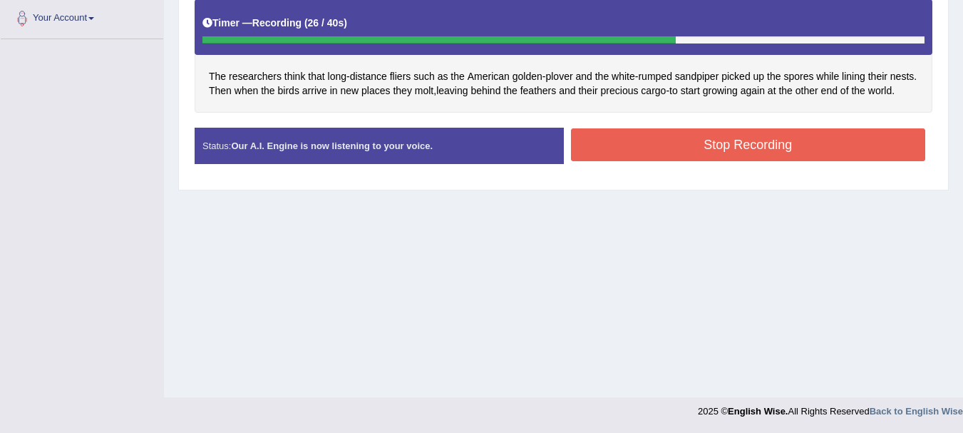
click at [600, 150] on button "Stop Recording" at bounding box center [748, 144] width 355 height 33
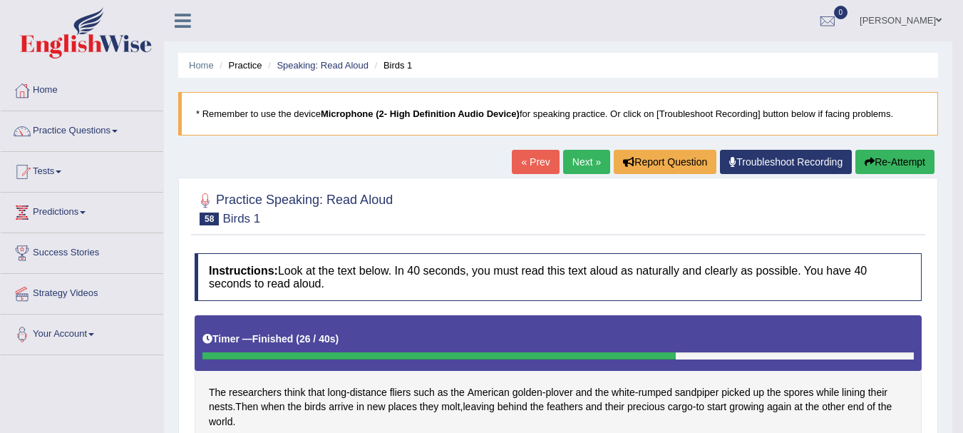
click at [574, 158] on link "Next »" at bounding box center [586, 162] width 47 height 24
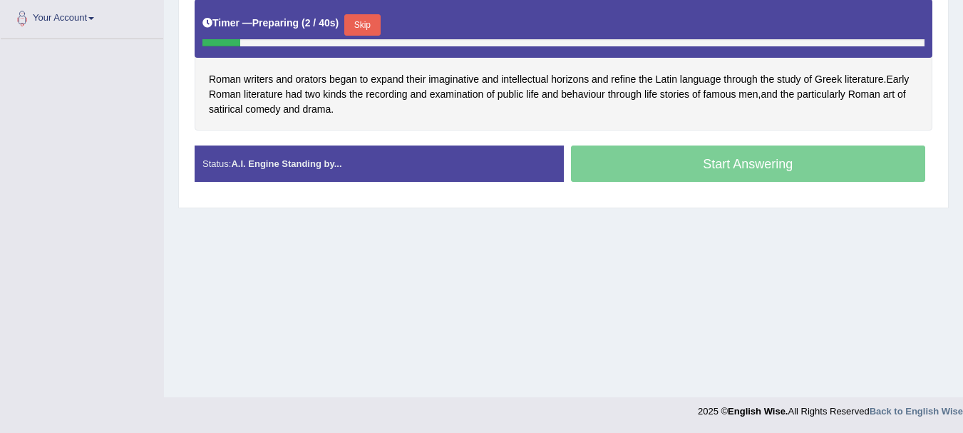
click at [366, 26] on button "Skip" at bounding box center [362, 24] width 36 height 21
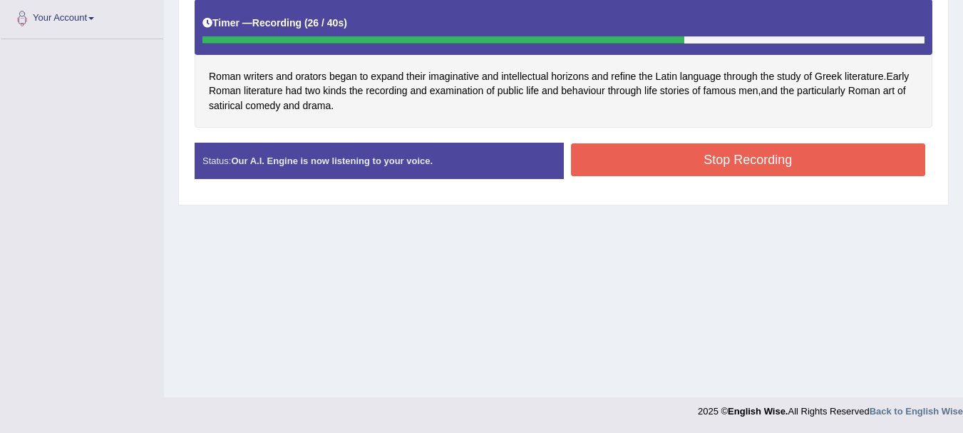
click at [632, 175] on button "Stop Recording" at bounding box center [748, 159] width 355 height 33
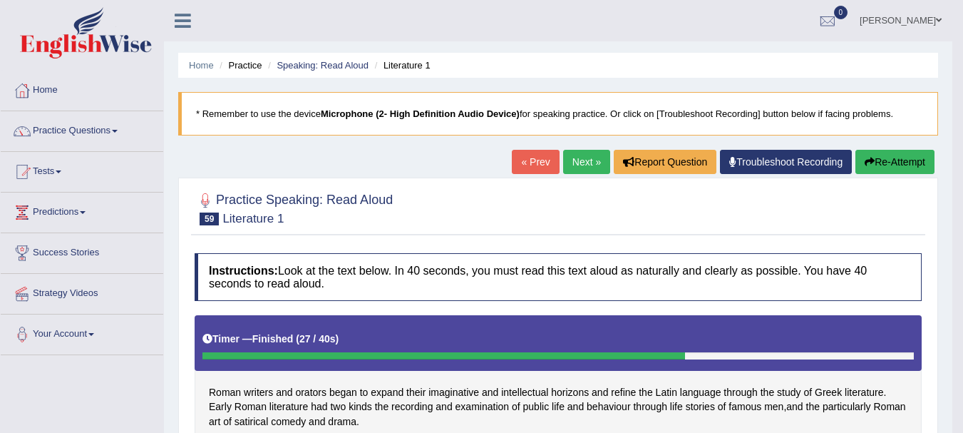
click at [582, 155] on link "Next »" at bounding box center [586, 162] width 47 height 24
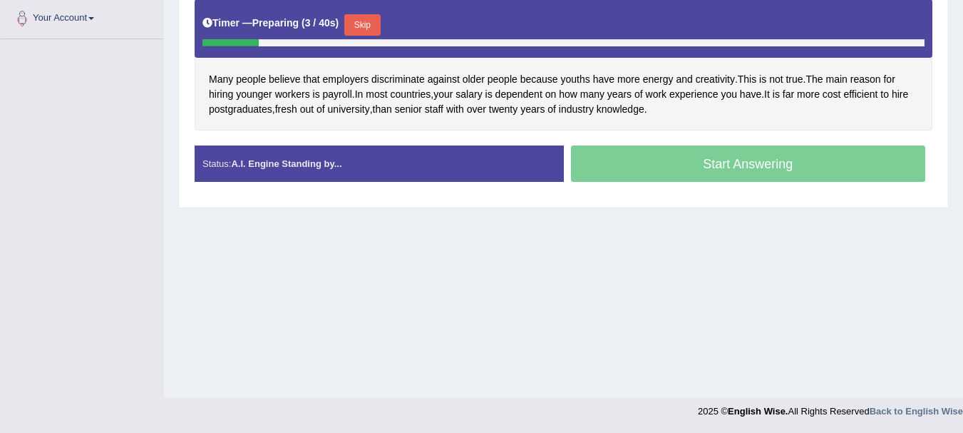
click at [359, 21] on button "Skip" at bounding box center [362, 24] width 36 height 21
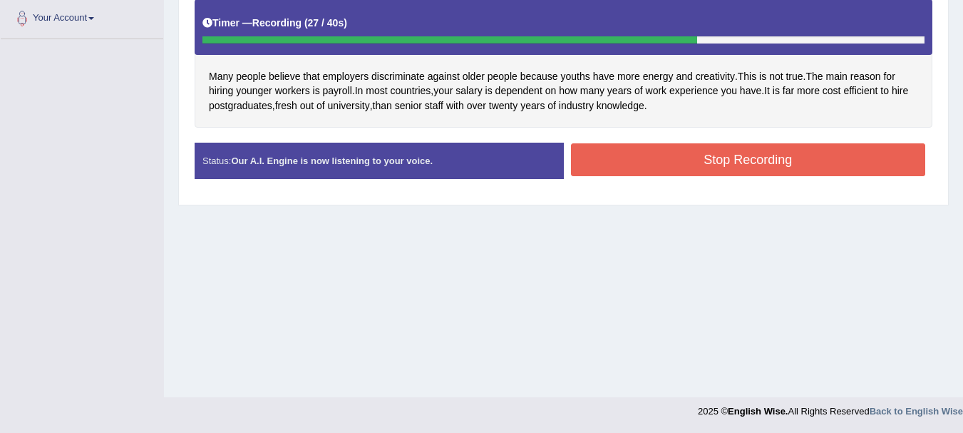
click at [661, 165] on button "Stop Recording" at bounding box center [748, 159] width 355 height 33
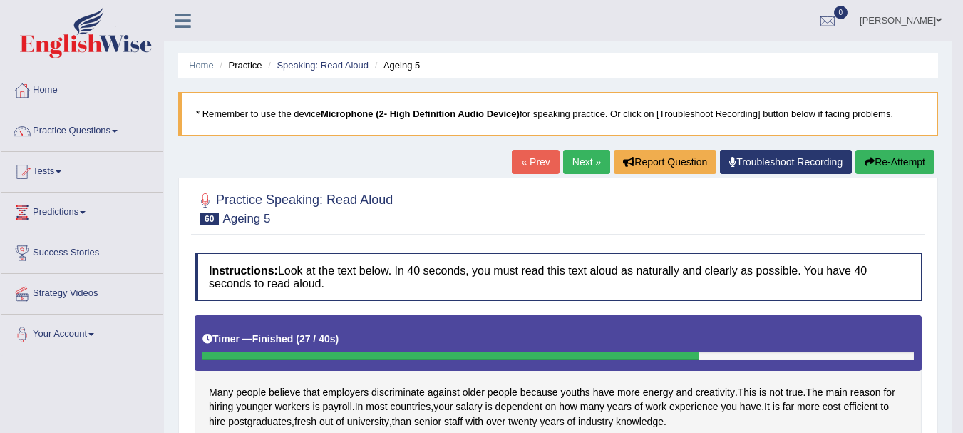
click at [575, 158] on link "Next »" at bounding box center [586, 162] width 47 height 24
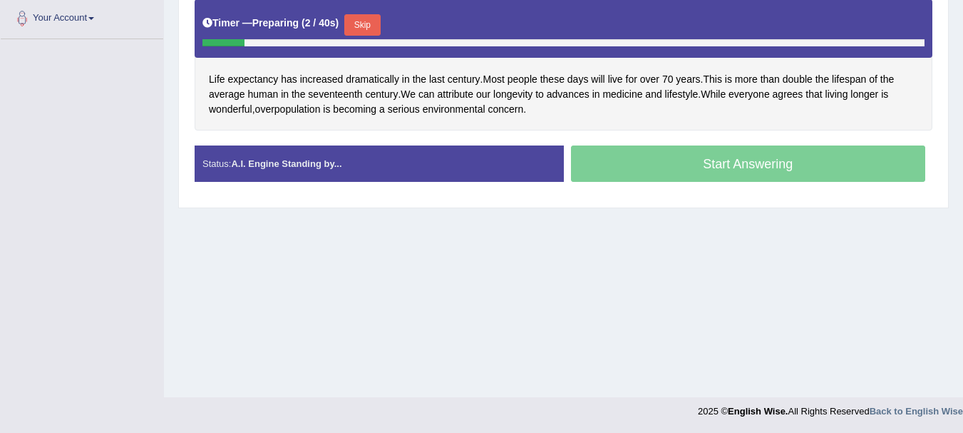
click at [365, 5] on div "Timer — Preparing ( 2 / 40s ) Skip" at bounding box center [564, 28] width 738 height 58
click at [360, 30] on button "Skip" at bounding box center [362, 24] width 36 height 21
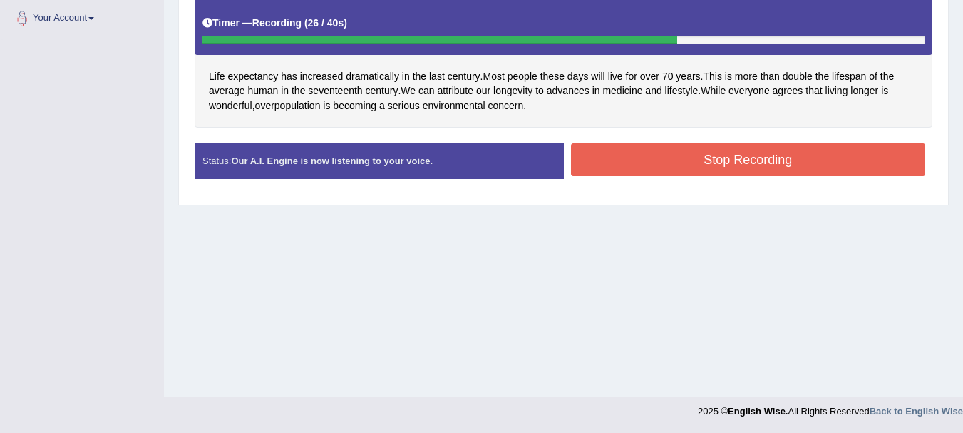
click at [609, 170] on button "Stop Recording" at bounding box center [748, 159] width 355 height 33
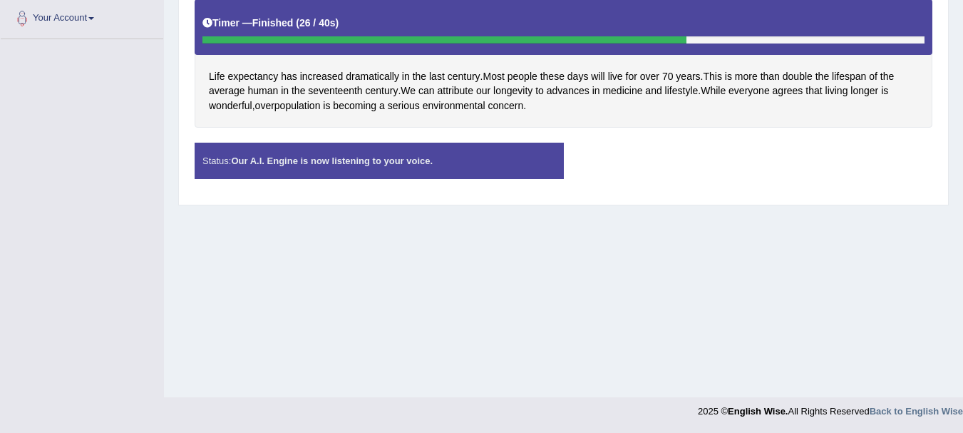
click at [419, 46] on div "Timer — Finished ( 26 / 40s )" at bounding box center [564, 26] width 738 height 55
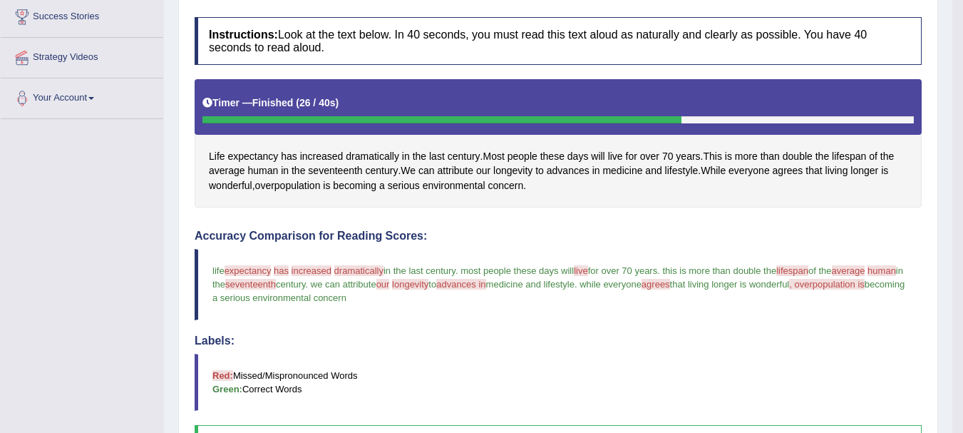
scroll to position [153, 0]
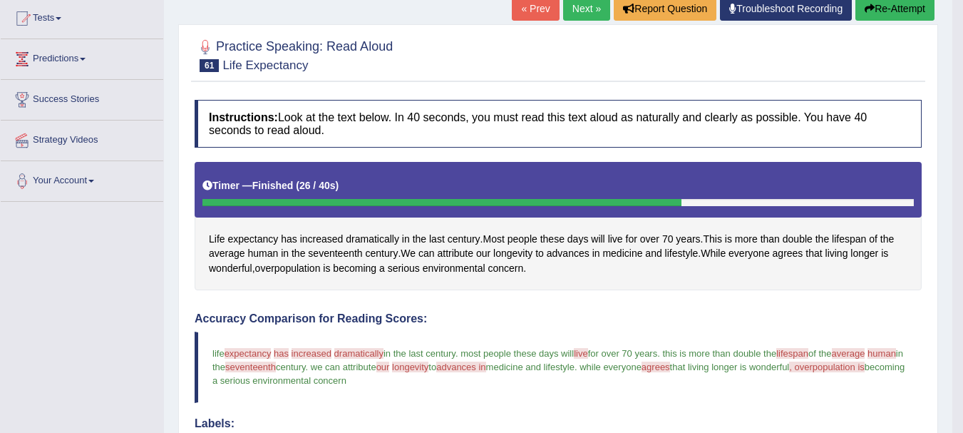
click at [578, 5] on link "Next »" at bounding box center [586, 8] width 47 height 24
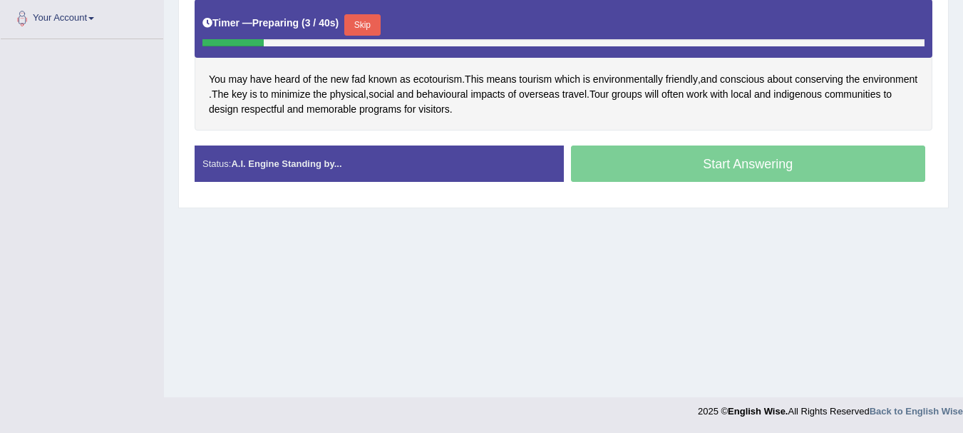
click at [373, 32] on button "Skip" at bounding box center [362, 24] width 36 height 21
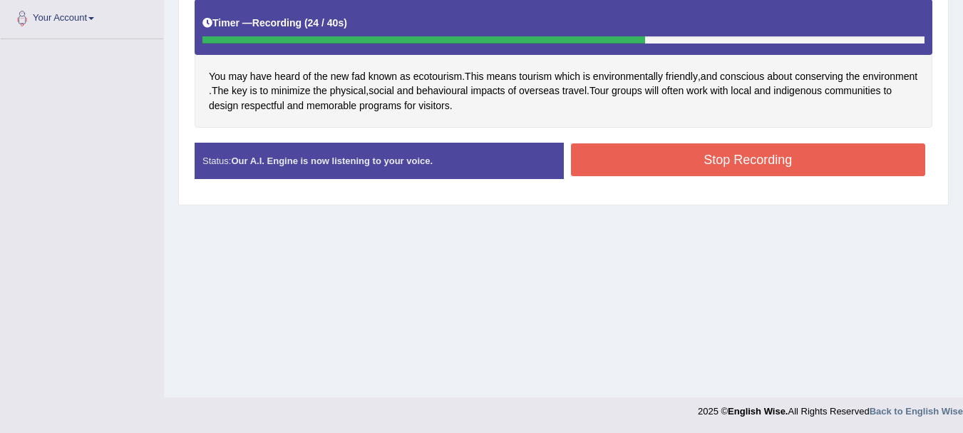
click at [591, 162] on button "Stop Recording" at bounding box center [748, 159] width 355 height 33
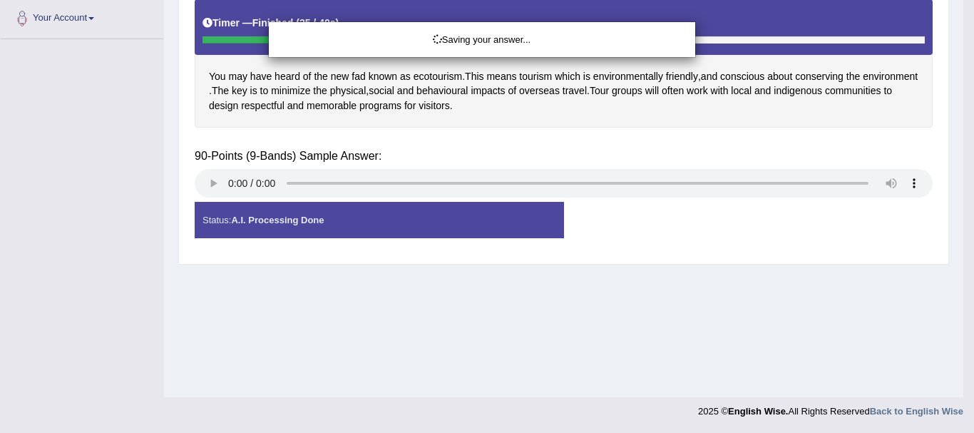
click at [255, 19] on div "Saving your answer..." at bounding box center [487, 216] width 974 height 433
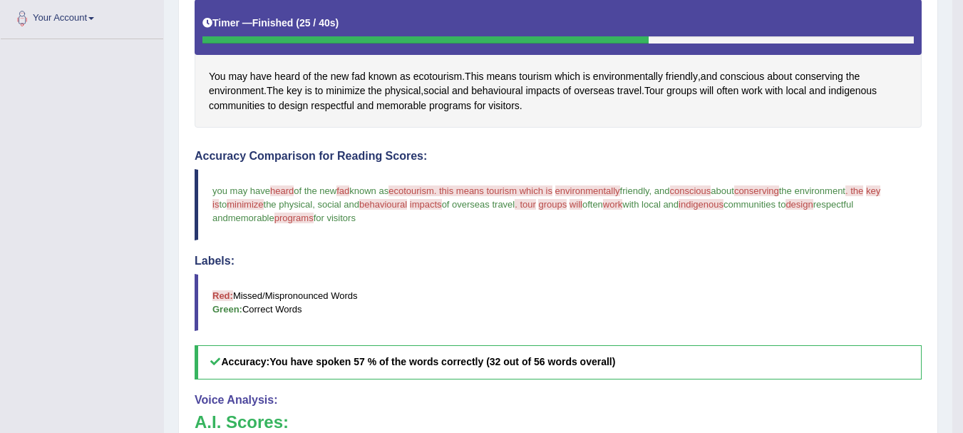
drag, startPoint x: 922, startPoint y: 291, endPoint x: 973, endPoint y: 363, distance: 88.4
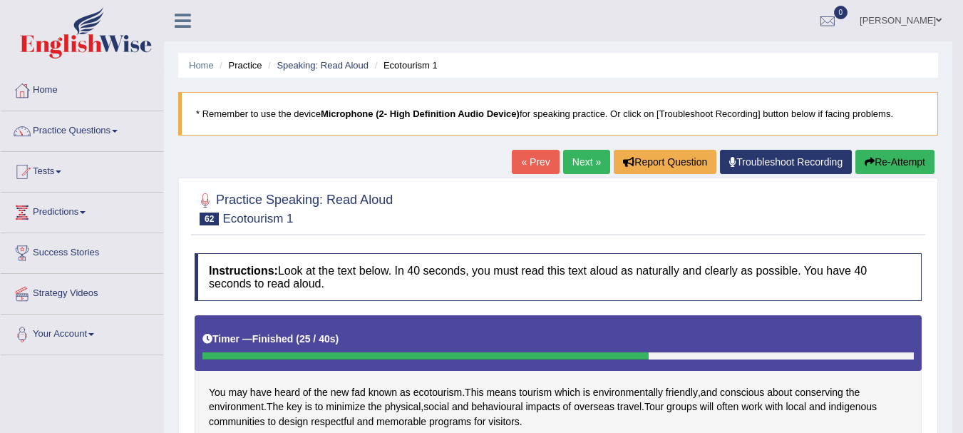
click at [579, 155] on link "Next »" at bounding box center [586, 162] width 47 height 24
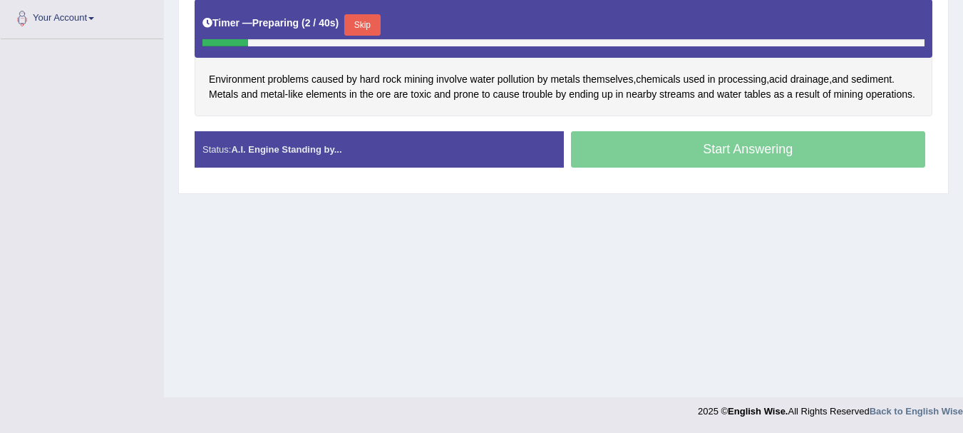
drag, startPoint x: 371, startPoint y: 38, endPoint x: 373, endPoint y: 24, distance: 13.8
click at [373, 24] on div "Skip" at bounding box center [362, 26] width 36 height 25
click at [373, 24] on button "Skip" at bounding box center [362, 24] width 36 height 21
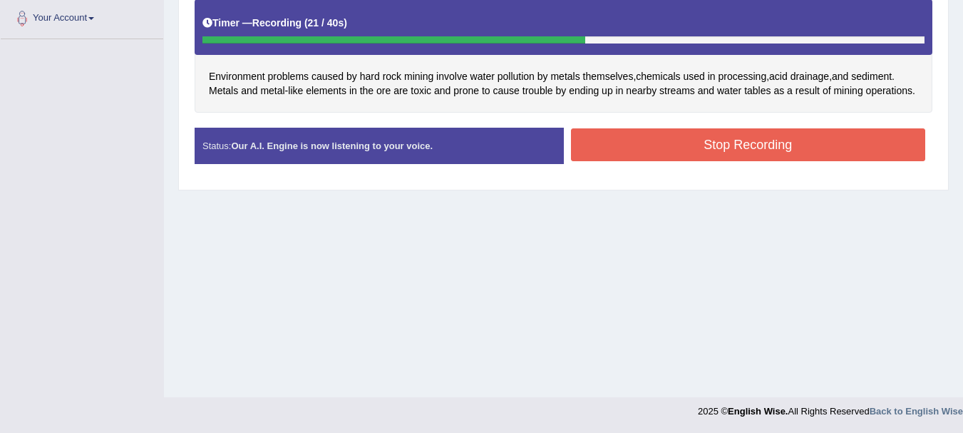
click at [651, 145] on button "Stop Recording" at bounding box center [748, 144] width 355 height 33
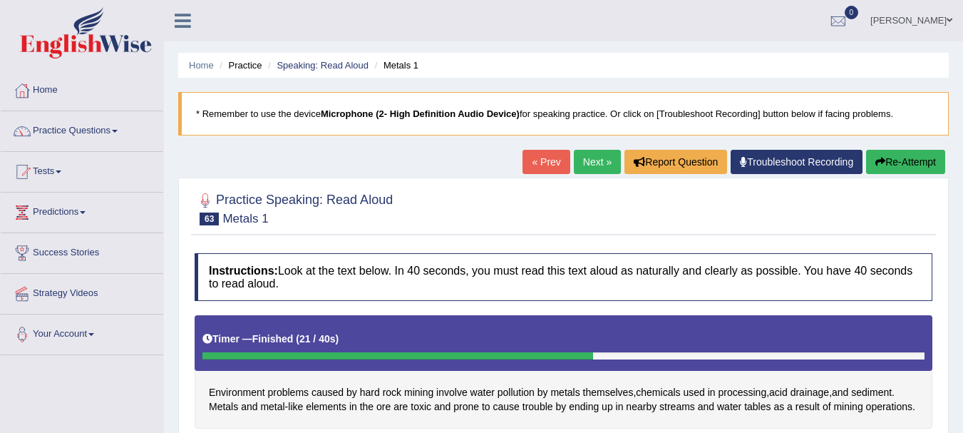
click at [587, 168] on link "Next »" at bounding box center [597, 162] width 47 height 24
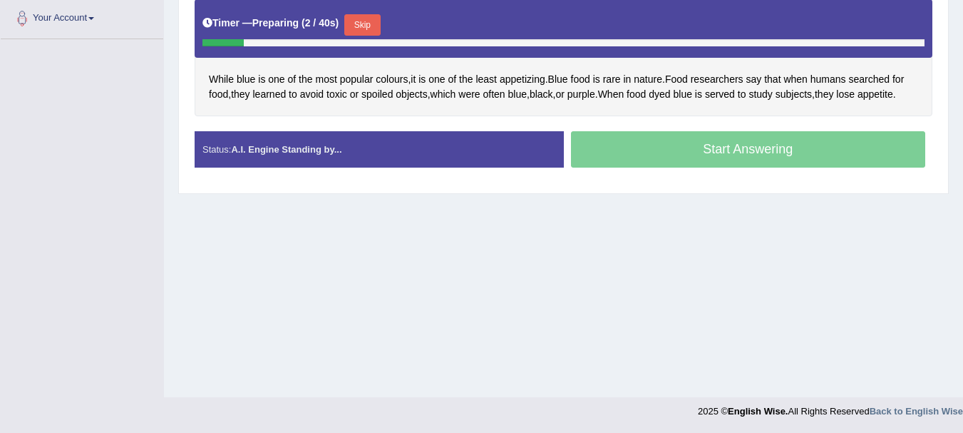
click at [359, 25] on button "Skip" at bounding box center [362, 24] width 36 height 21
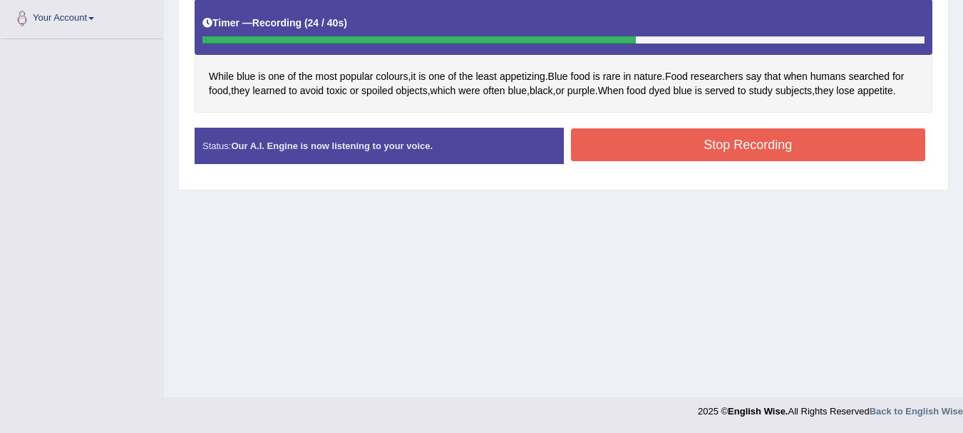
click at [815, 133] on button "Stop Recording" at bounding box center [748, 144] width 355 height 33
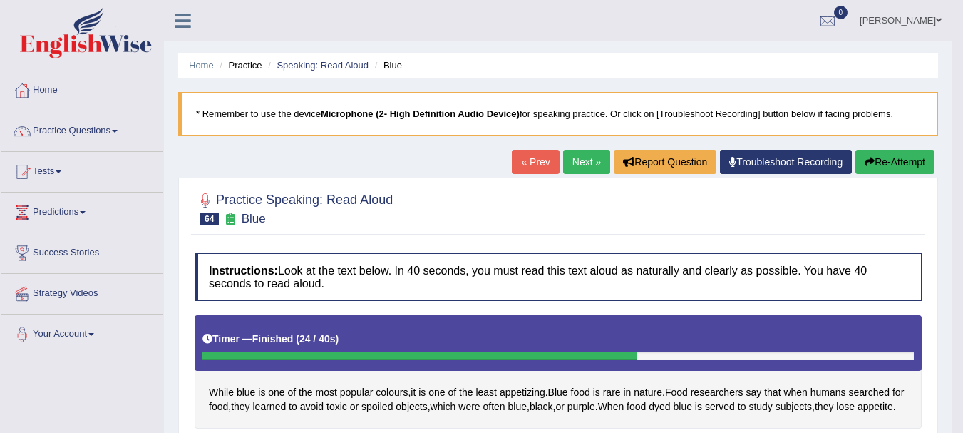
click at [589, 165] on link "Next »" at bounding box center [586, 162] width 47 height 24
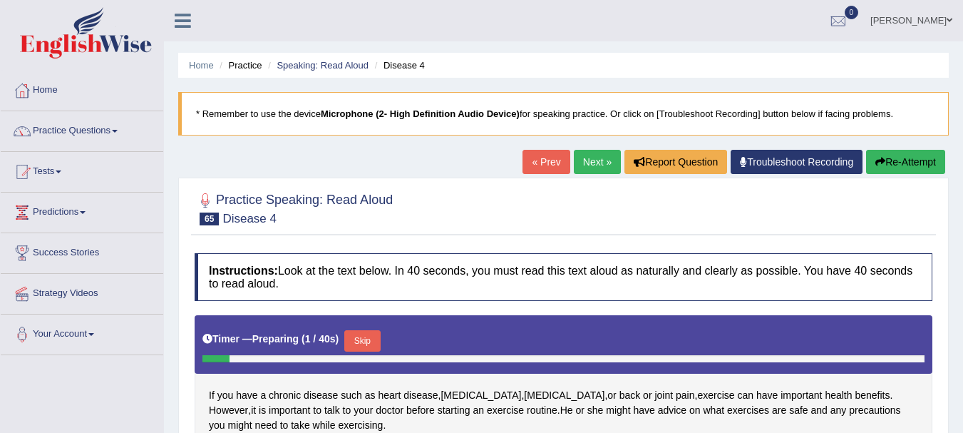
click at [370, 330] on button "Skip" at bounding box center [362, 340] width 36 height 21
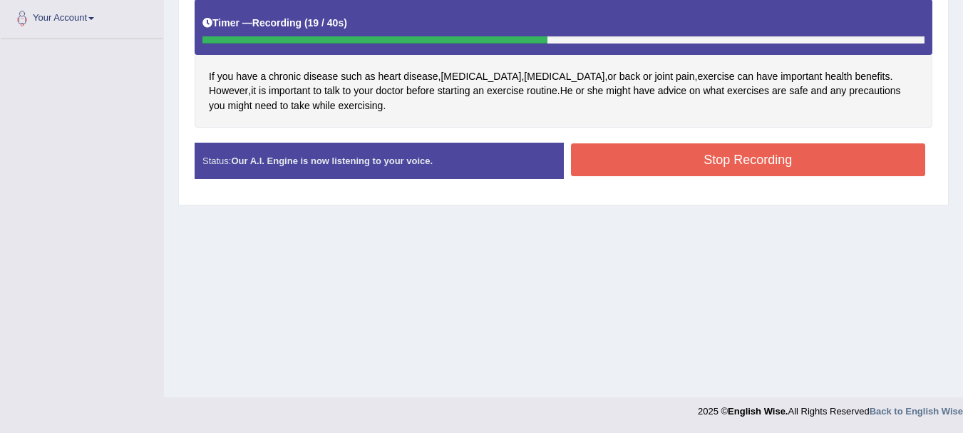
click at [602, 149] on button "Stop Recording" at bounding box center [748, 159] width 355 height 33
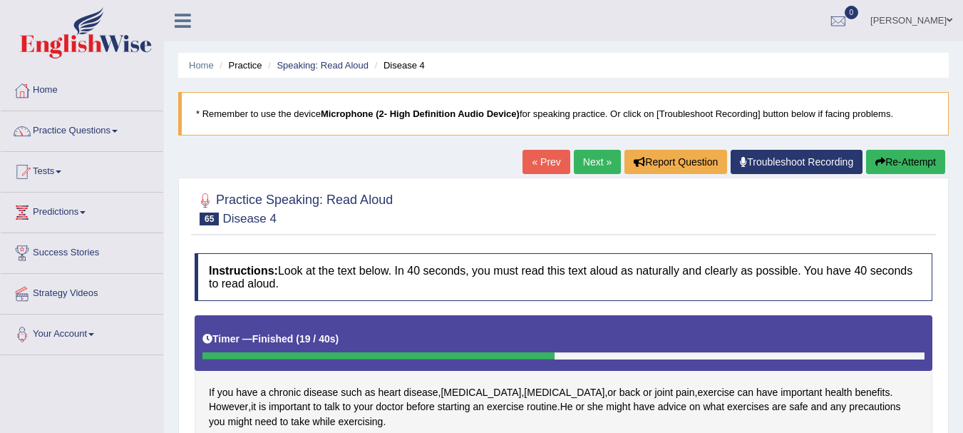
click at [590, 166] on link "Next »" at bounding box center [597, 162] width 47 height 24
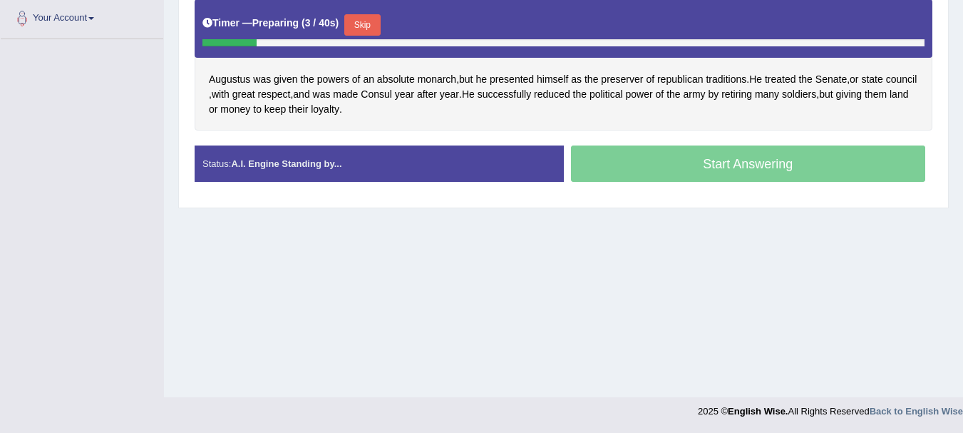
click at [376, 16] on button "Skip" at bounding box center [362, 24] width 36 height 21
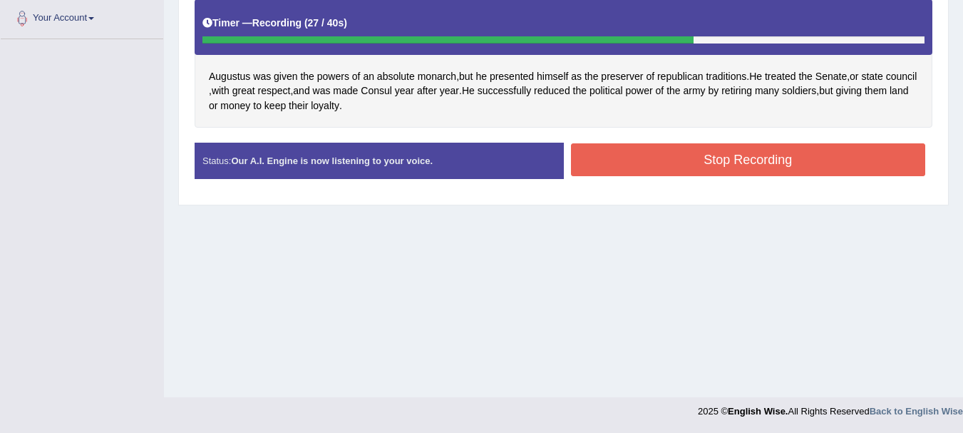
click at [596, 163] on button "Stop Recording" at bounding box center [748, 159] width 355 height 33
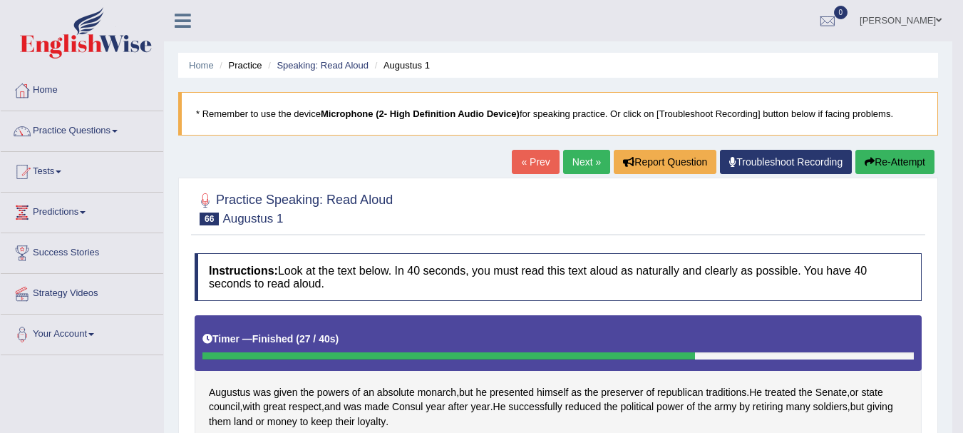
click at [579, 168] on link "Next »" at bounding box center [586, 162] width 47 height 24
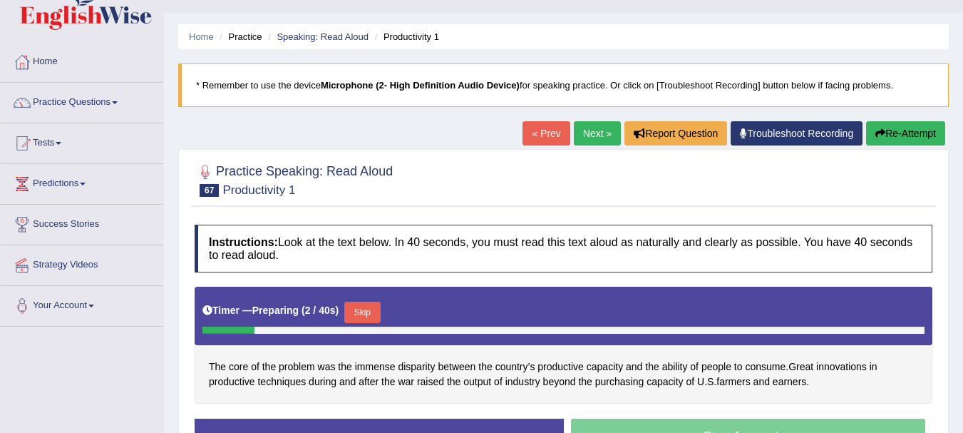
click at [365, 314] on button "Skip" at bounding box center [362, 312] width 36 height 21
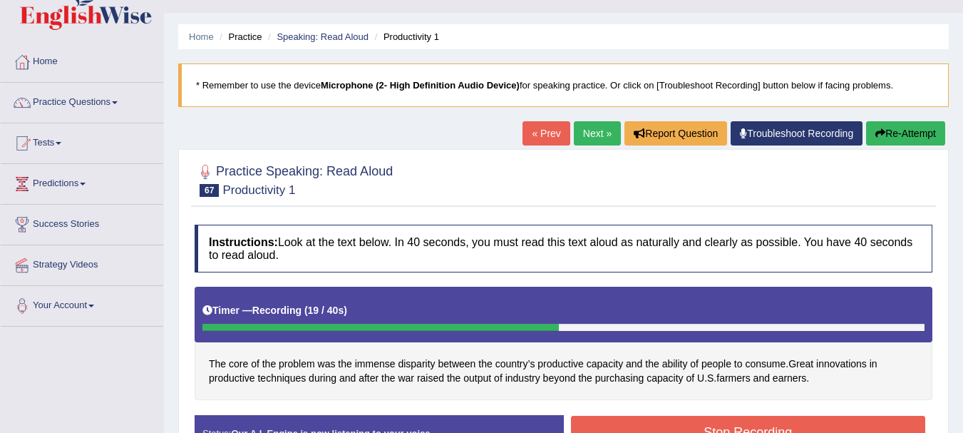
click at [728, 418] on button "Stop Recording" at bounding box center [748, 432] width 355 height 33
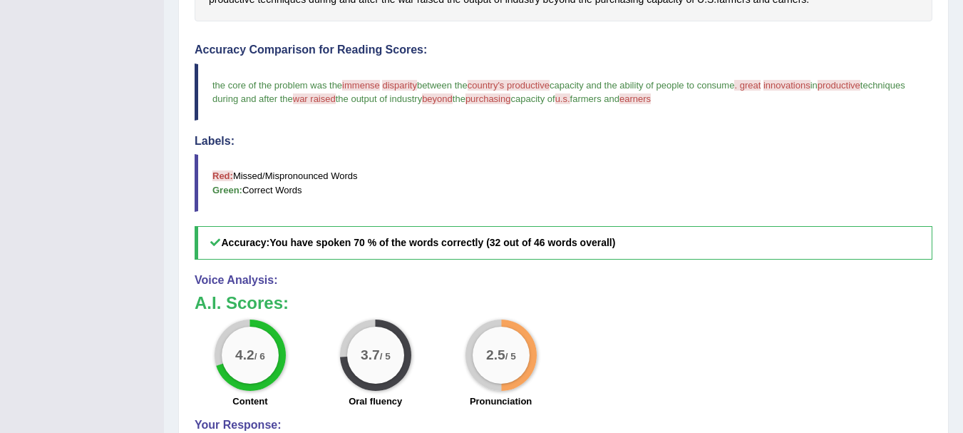
scroll to position [29, 0]
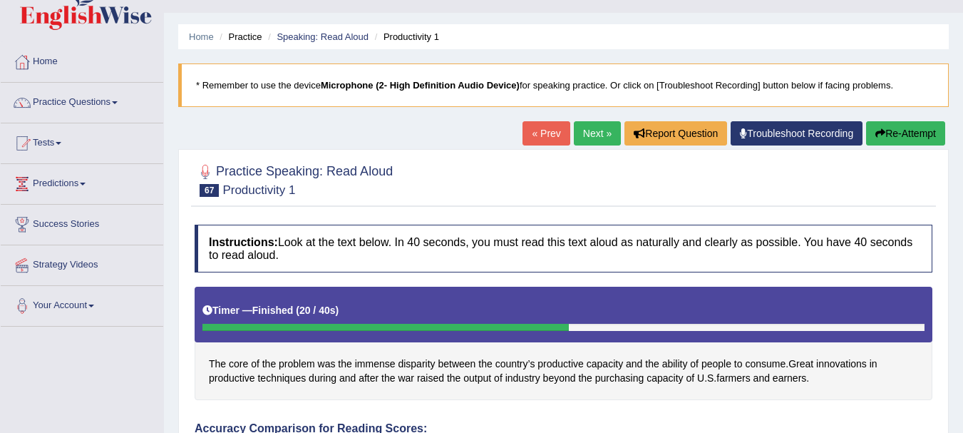
click at [587, 132] on link "Next »" at bounding box center [597, 133] width 47 height 24
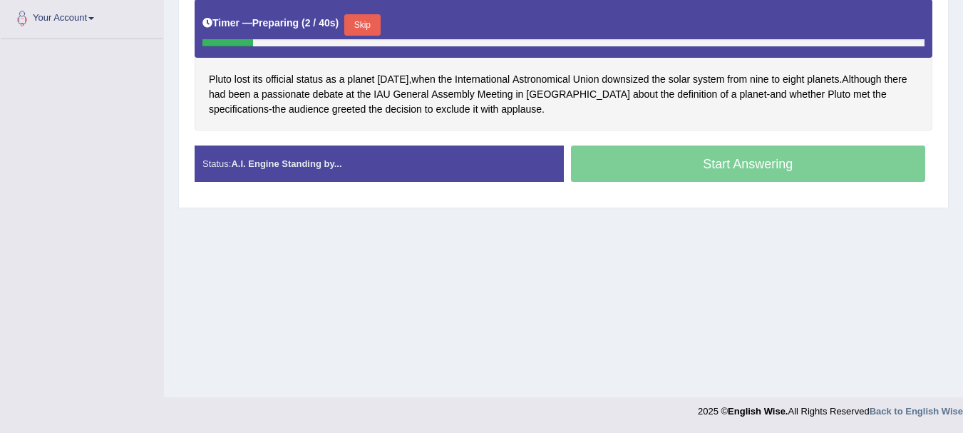
click at [378, 26] on button "Skip" at bounding box center [362, 24] width 36 height 21
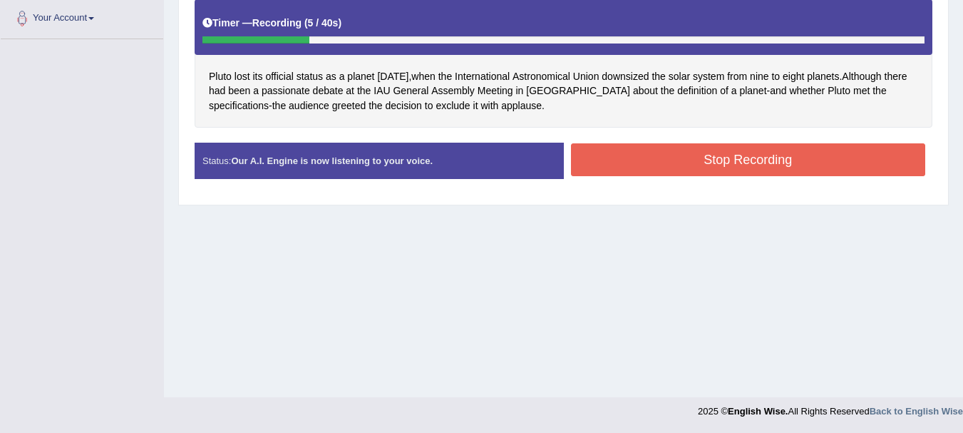
click at [962, 93] on div "Home Practice Speaking: Read Aloud Pluto 1 * Remember to use the device Microph…" at bounding box center [563, 40] width 799 height 713
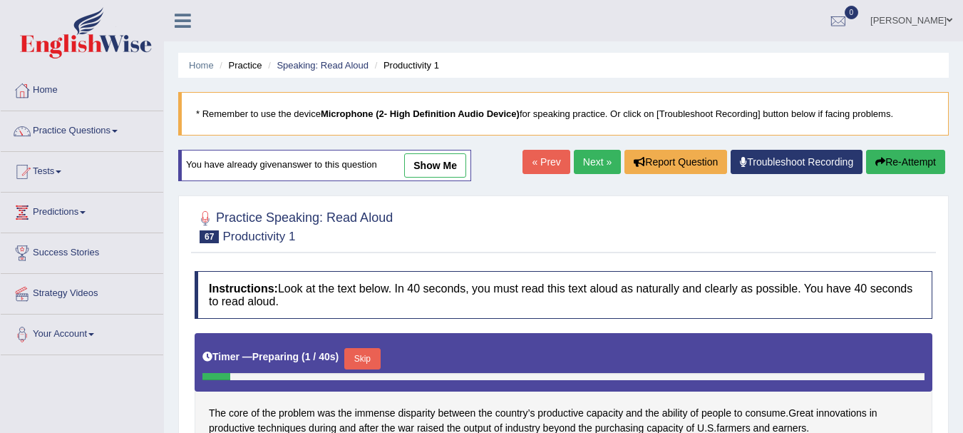
click at [587, 167] on link "Next »" at bounding box center [597, 162] width 47 height 24
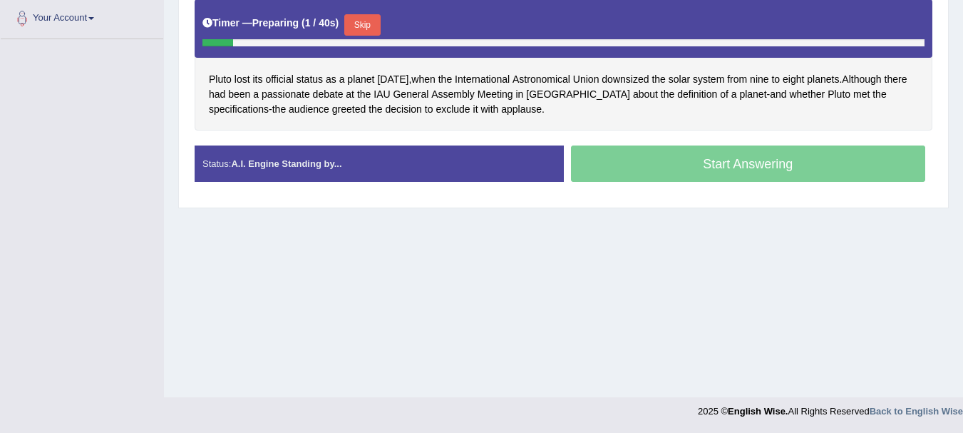
click at [359, 21] on button "Skip" at bounding box center [362, 24] width 36 height 21
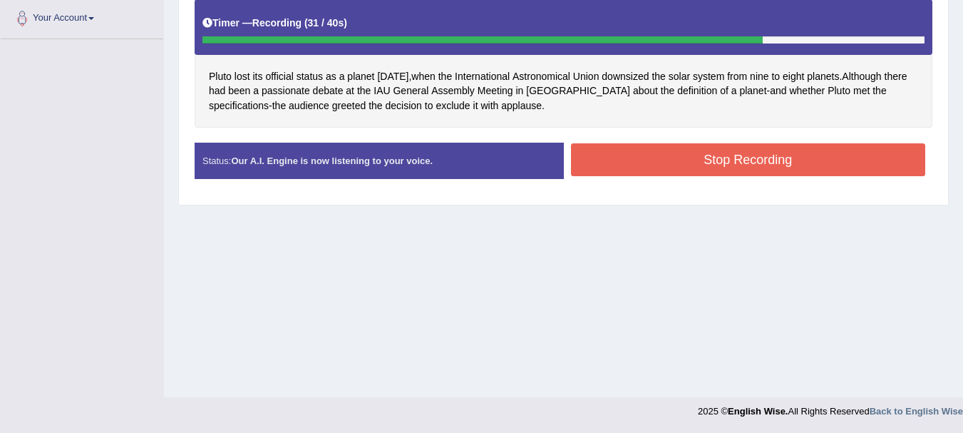
click at [598, 153] on button "Stop Recording" at bounding box center [748, 159] width 355 height 33
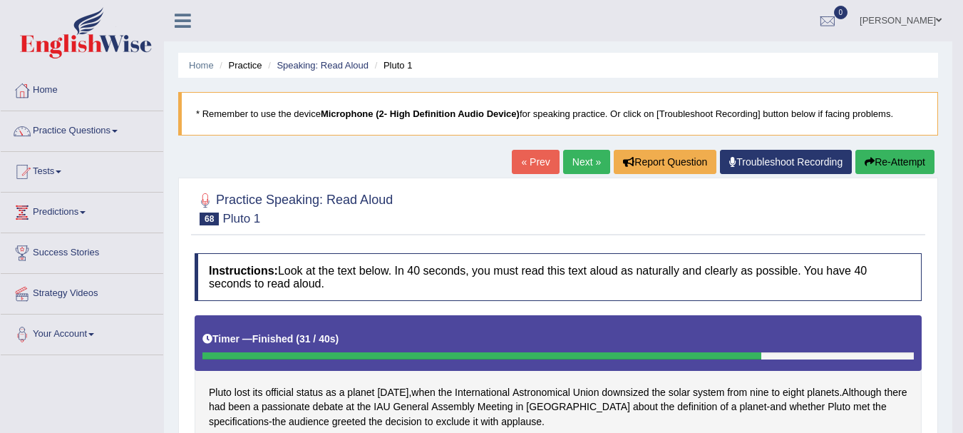
click at [580, 157] on link "Next »" at bounding box center [586, 162] width 47 height 24
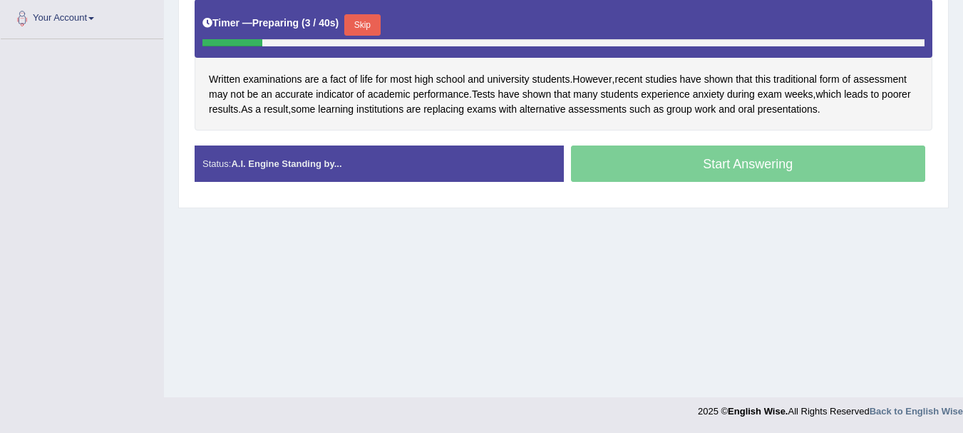
click at [369, 21] on button "Skip" at bounding box center [362, 24] width 36 height 21
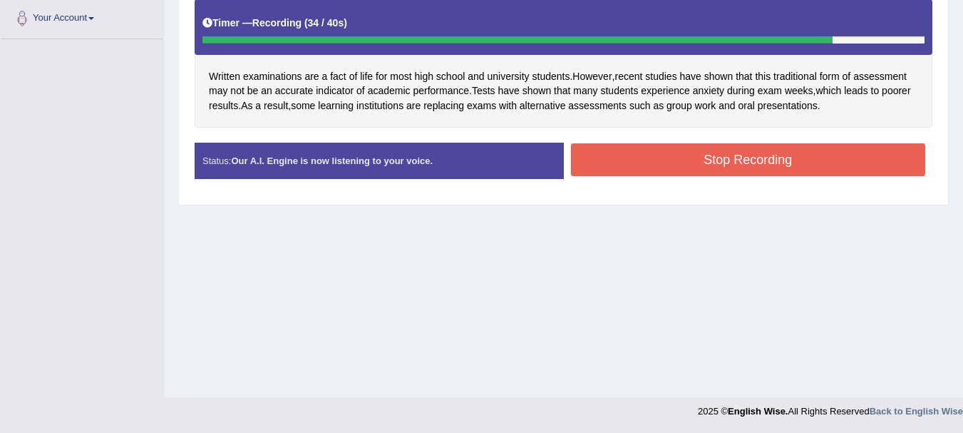
click at [595, 148] on button "Stop Recording" at bounding box center [748, 159] width 355 height 33
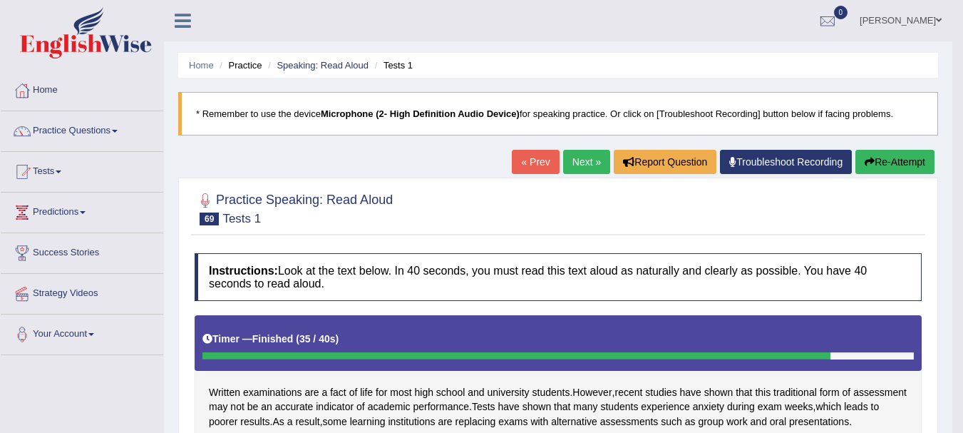
click at [569, 162] on link "Next »" at bounding box center [586, 162] width 47 height 24
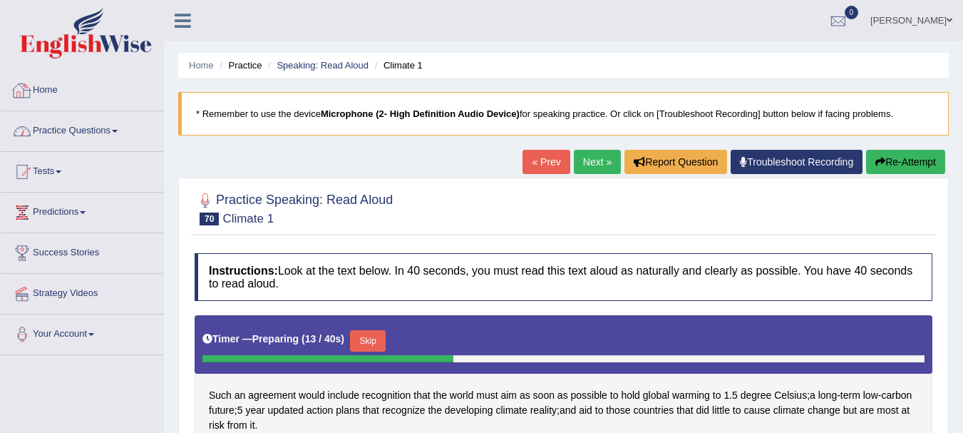
click at [53, 132] on link "Practice Questions" at bounding box center [82, 129] width 163 height 36
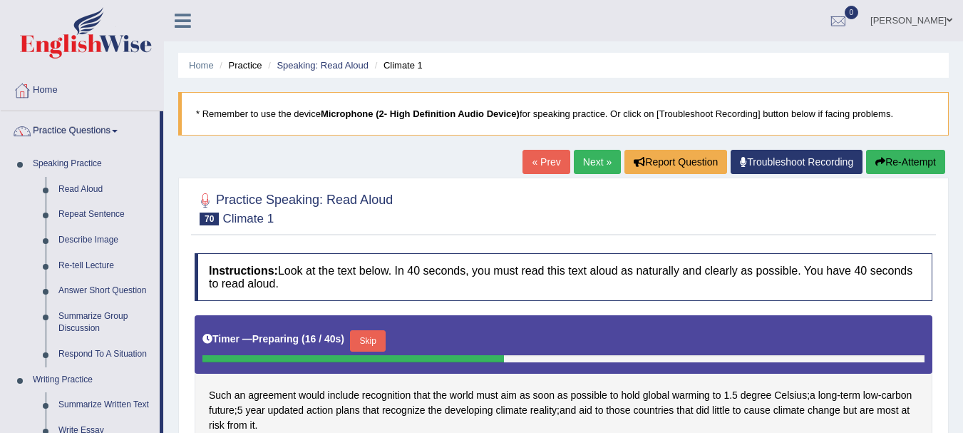
scroll to position [378, 0]
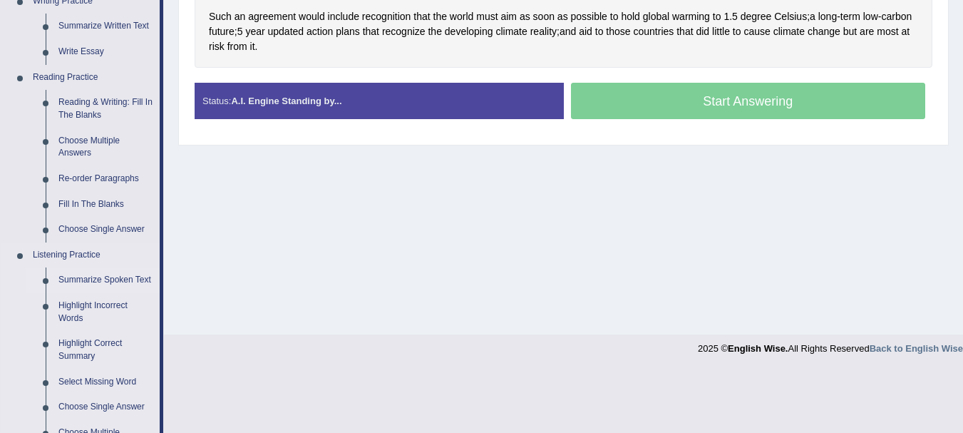
click at [63, 279] on link "Summarize Spoken Text" at bounding box center [106, 280] width 108 height 26
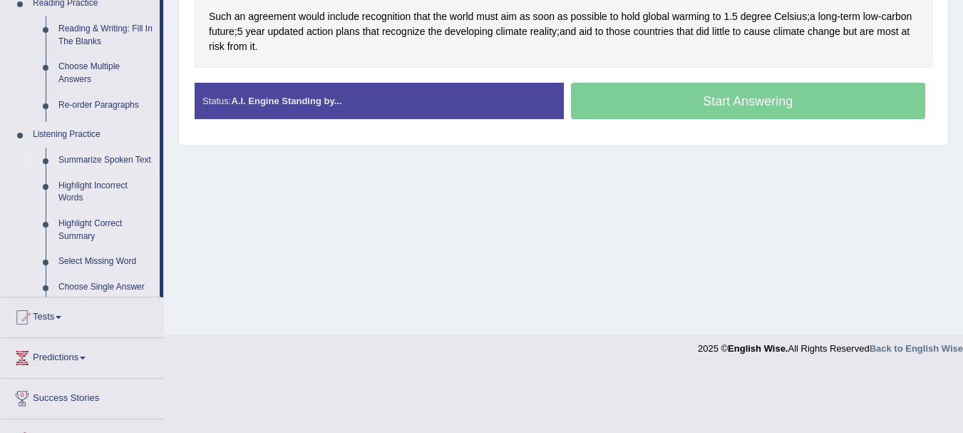
scroll to position [244, 0]
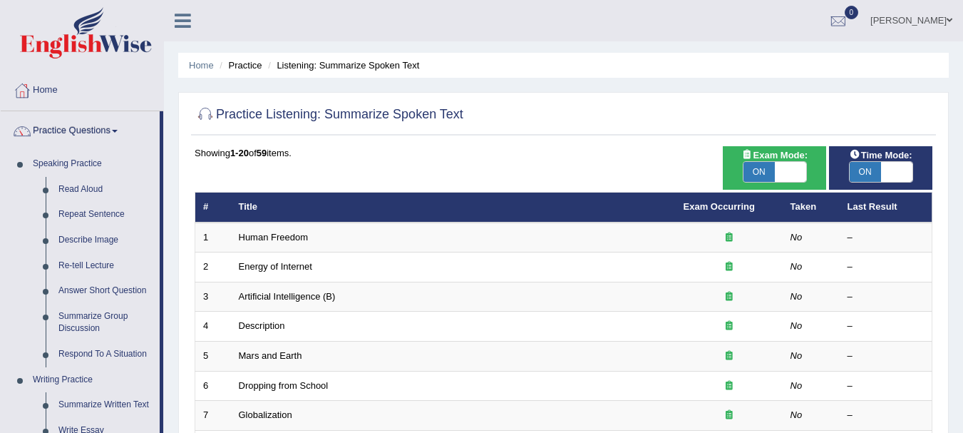
scroll to position [378, 0]
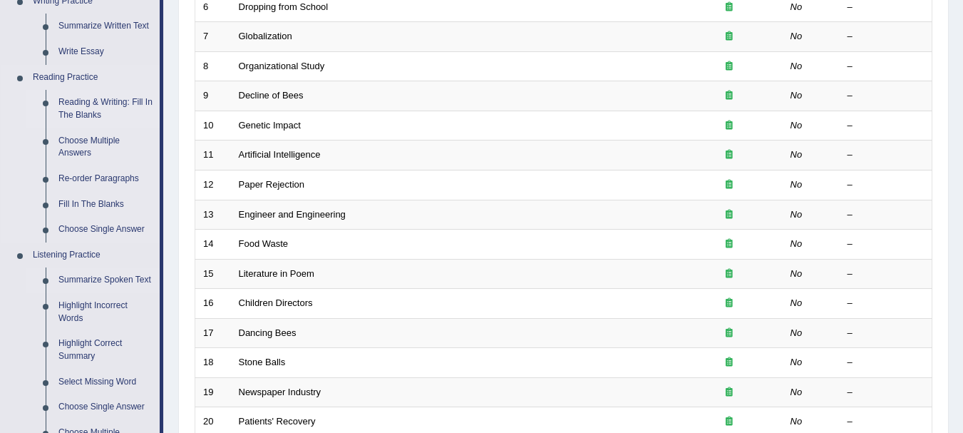
click at [88, 96] on link "Reading & Writing: Fill In The Blanks" at bounding box center [106, 109] width 108 height 38
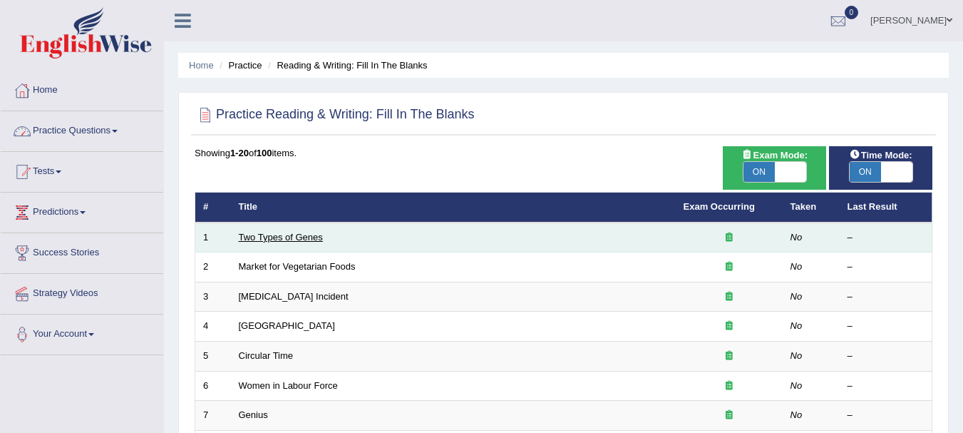
click at [269, 232] on link "Two Types of Genes" at bounding box center [281, 237] width 84 height 11
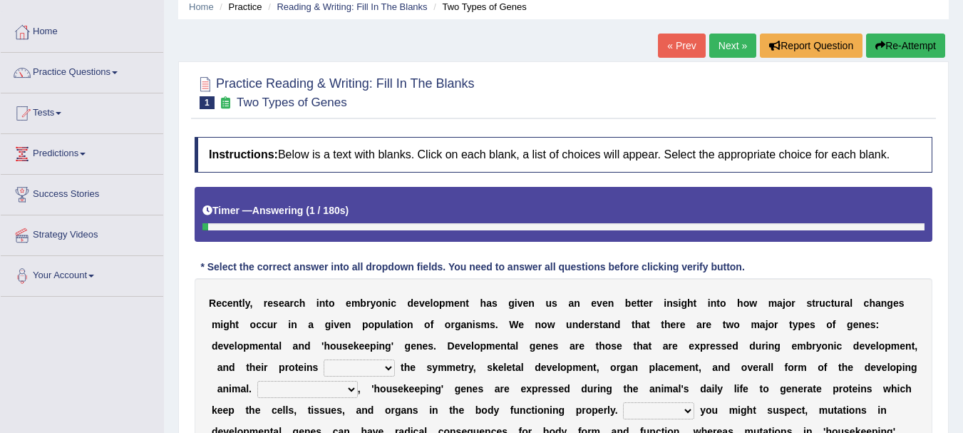
scroll to position [316, 0]
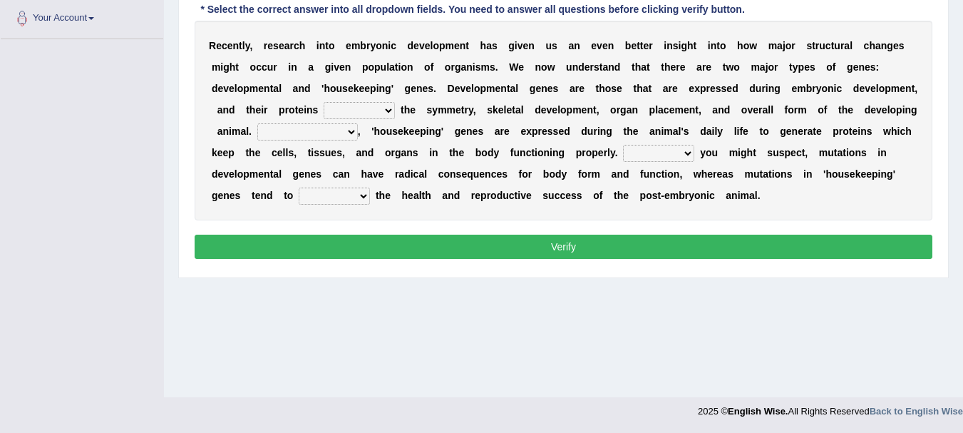
click at [371, 117] on select "push control hold elevate" at bounding box center [359, 110] width 71 height 17
select select "push"
click at [324, 102] on select "push control hold elevate" at bounding box center [359, 110] width 71 height 17
click at [322, 131] on select "Correspondingly Inclusively Conversely In contrast" at bounding box center [307, 131] width 101 height 17
click at [690, 148] on select "For As With Within" at bounding box center [658, 153] width 71 height 17
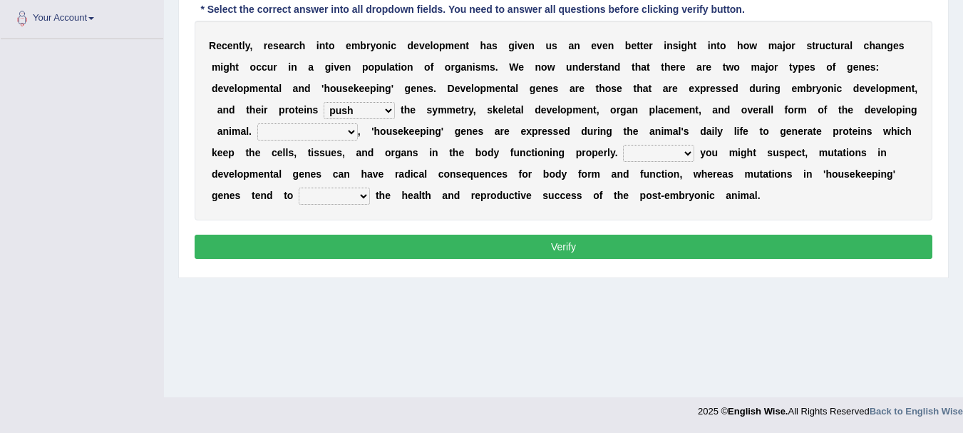
select select "With"
click at [623, 145] on select "For As With Within" at bounding box center [658, 153] width 71 height 17
click at [334, 184] on div "R e c e n t l y , r e s e a r c h i n t o e m b r y o n i c d e v e l o p m e n…" at bounding box center [564, 121] width 738 height 200
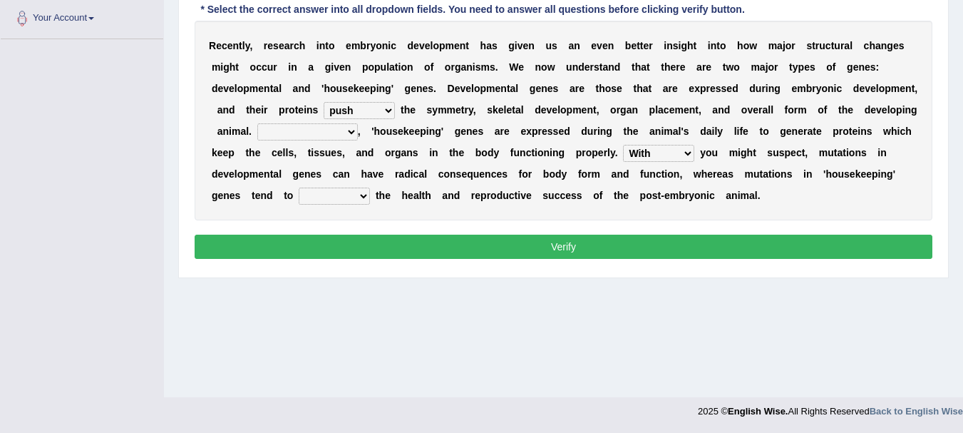
click at [334, 184] on div "R e c e n t l y , r e s e a r c h i n t o e m b r y o n i c d e v e l o p m e n…" at bounding box center [564, 121] width 738 height 200
click at [319, 198] on select "affect effect interrupt defect" at bounding box center [334, 195] width 71 height 17
select select "effect"
click at [299, 187] on select "affect effect interrupt defect" at bounding box center [334, 195] width 71 height 17
click at [316, 131] on select "Correspondingly Inclusively Conversely In contrast" at bounding box center [307, 131] width 101 height 17
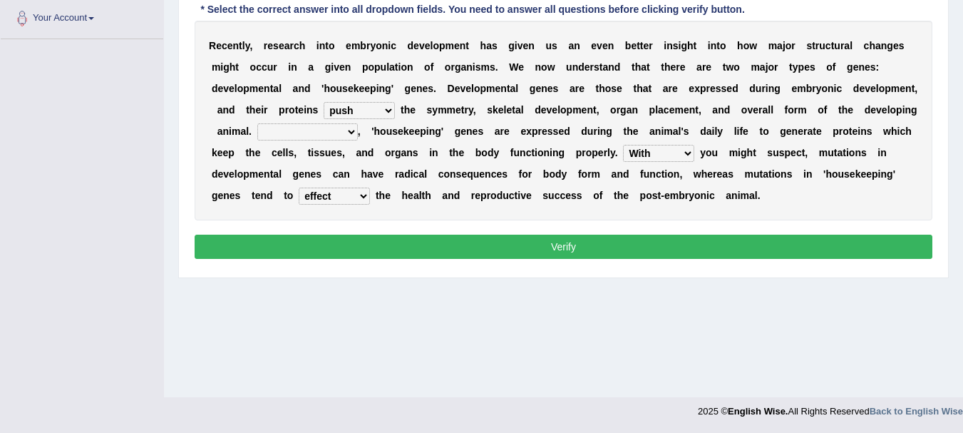
select select "Conversely"
click at [257, 123] on select "Correspondingly Inclusively Conversely In contrast" at bounding box center [307, 131] width 101 height 17
click at [306, 247] on button "Verify" at bounding box center [564, 247] width 738 height 24
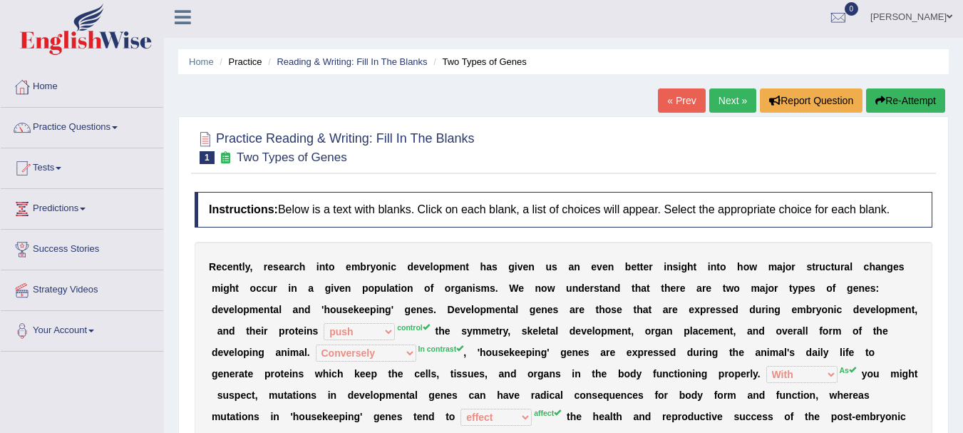
scroll to position [0, 0]
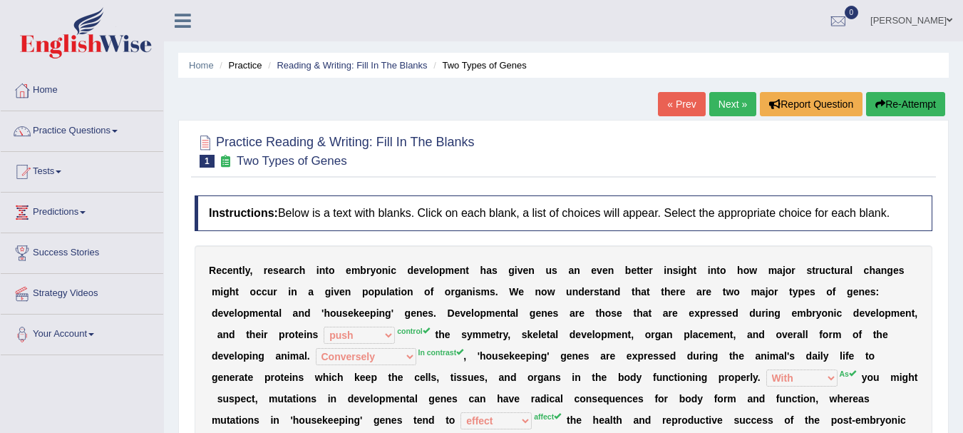
click at [731, 106] on link "Next »" at bounding box center [732, 104] width 47 height 24
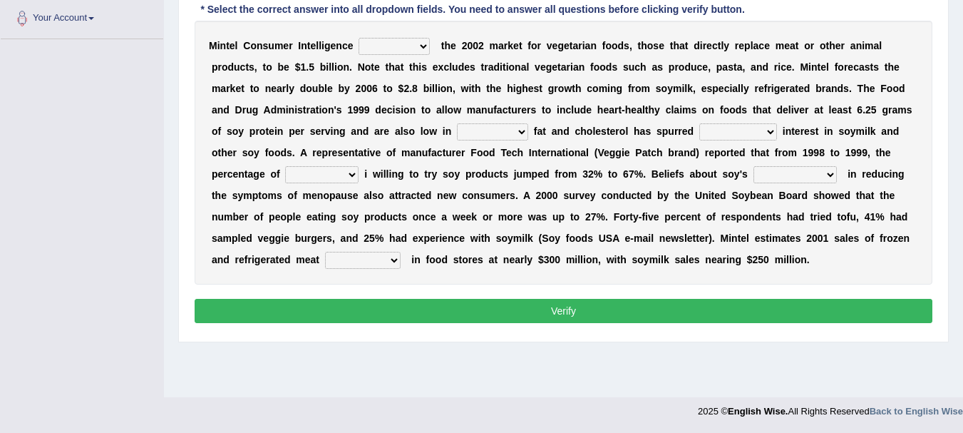
click at [390, 41] on select "deals fulfills creates estimates" at bounding box center [394, 46] width 71 height 17
select select "fulfills"
click at [359, 38] on select "deals fulfills creates estimates" at bounding box center [394, 46] width 71 height 17
click at [512, 130] on select "saturated solid acid liquid" at bounding box center [492, 131] width 71 height 17
select select "solid"
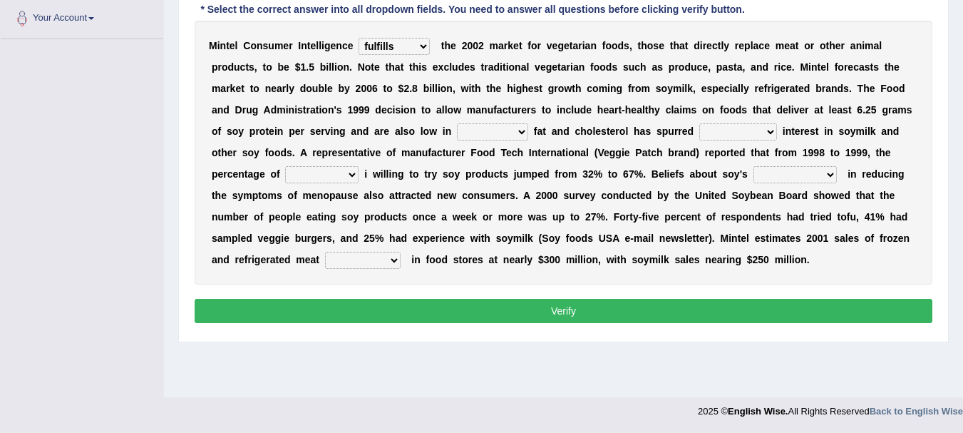
click at [457, 123] on select "saturated solid acid liquid" at bounding box center [492, 131] width 71 height 17
click at [736, 134] on select "good big tremendous extreme" at bounding box center [738, 131] width 78 height 17
select select "good"
click at [699, 123] on select "good big tremendous extreme" at bounding box center [738, 131] width 78 height 17
click at [798, 175] on select "effectiveness timeliness efficiency goodness" at bounding box center [794, 174] width 83 height 17
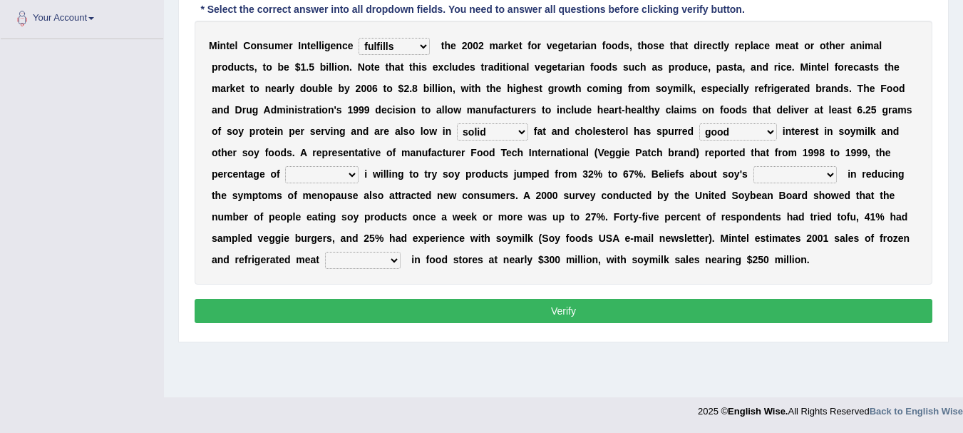
select select "timeliness"
click at [753, 166] on select "effectiveness timeliness efficiency goodness" at bounding box center [794, 174] width 83 height 17
click at [335, 181] on select "guests consumers customers clients" at bounding box center [321, 174] width 73 height 17
select select "consumers"
click at [285, 166] on select "guests consumers customers clients" at bounding box center [321, 174] width 73 height 17
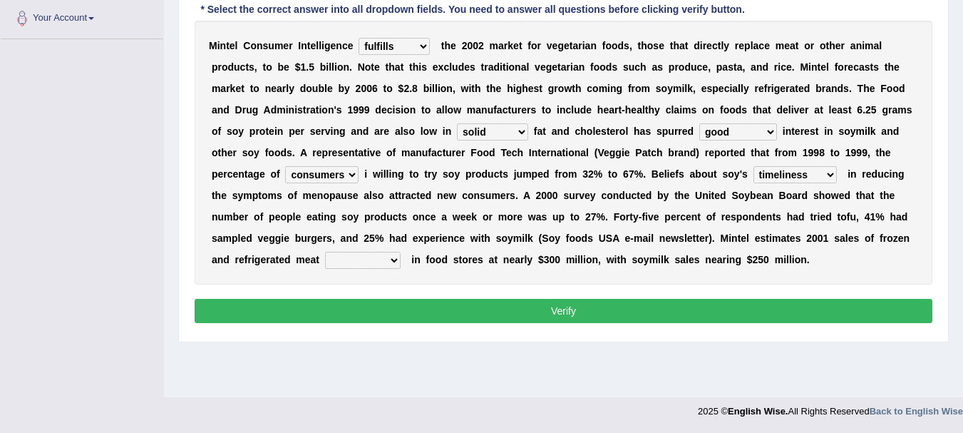
click at [324, 264] on b at bounding box center [322, 259] width 6 height 11
click at [346, 264] on select "foods choices staffs alternatives" at bounding box center [363, 260] width 76 height 17
select select "staffs"
click at [325, 252] on select "foods choices staffs alternatives" at bounding box center [363, 260] width 76 height 17
click at [357, 311] on button "Verify" at bounding box center [564, 311] width 738 height 24
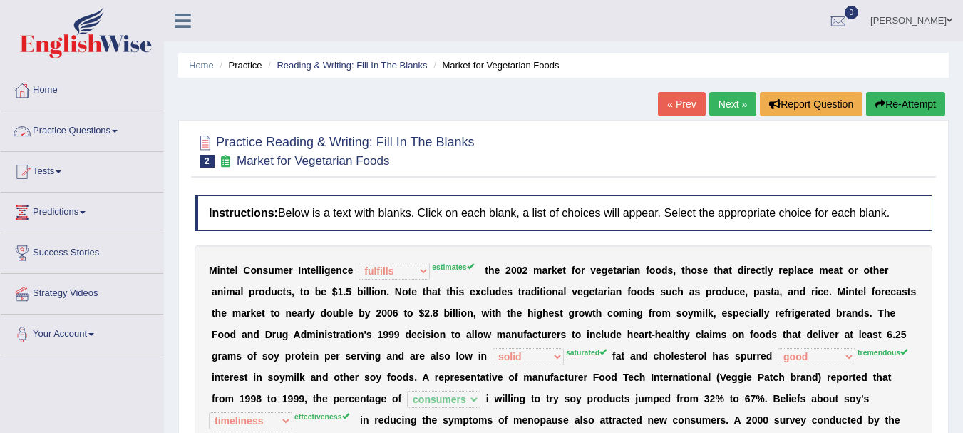
drag, startPoint x: 94, startPoint y: 106, endPoint x: 86, endPoint y: 138, distance: 32.3
click at [86, 138] on ul "Home Practice Questions Speaking Practice Read Aloud Repeat Sentence Describe I…" at bounding box center [82, 213] width 163 height 284
click at [86, 138] on link "Practice Questions" at bounding box center [82, 129] width 163 height 36
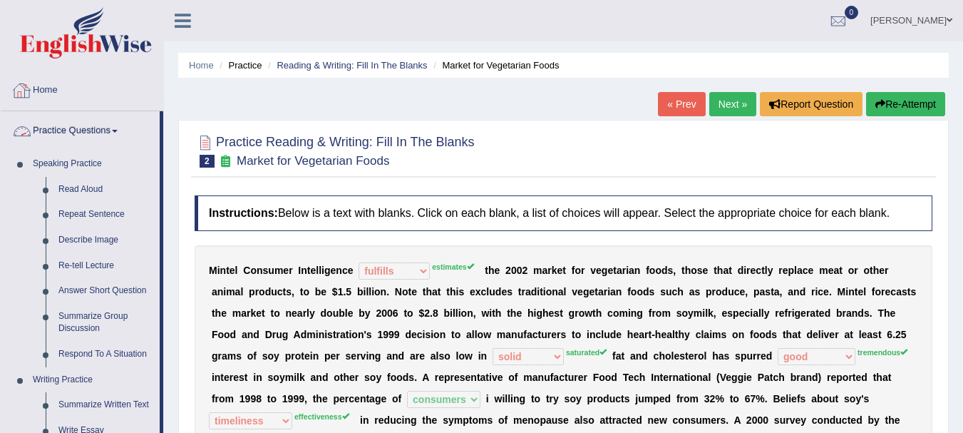
click at [71, 86] on link "Home" at bounding box center [82, 89] width 163 height 36
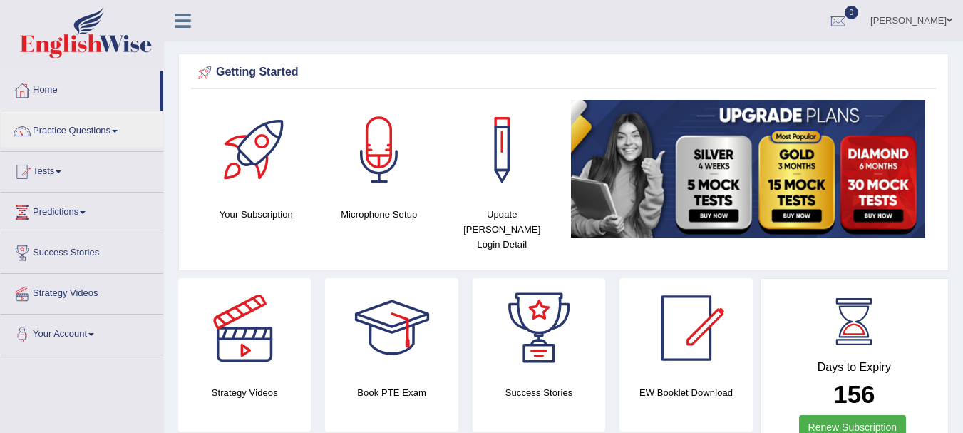
click at [58, 122] on link "Practice Questions" at bounding box center [82, 129] width 163 height 36
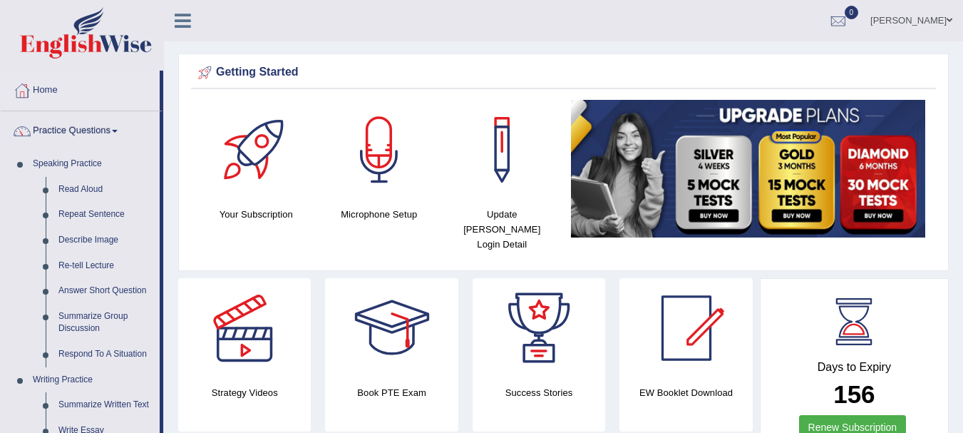
click at [113, 103] on link "Home" at bounding box center [80, 89] width 159 height 36
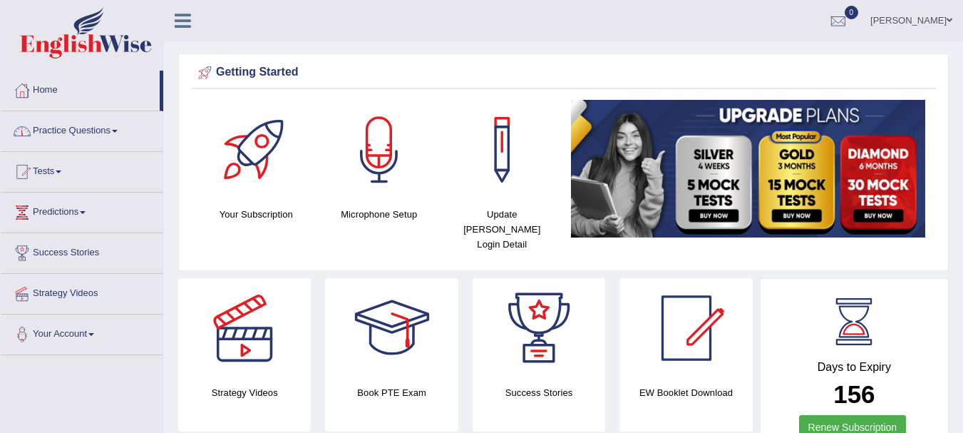
click at [106, 131] on link "Practice Questions" at bounding box center [82, 129] width 163 height 36
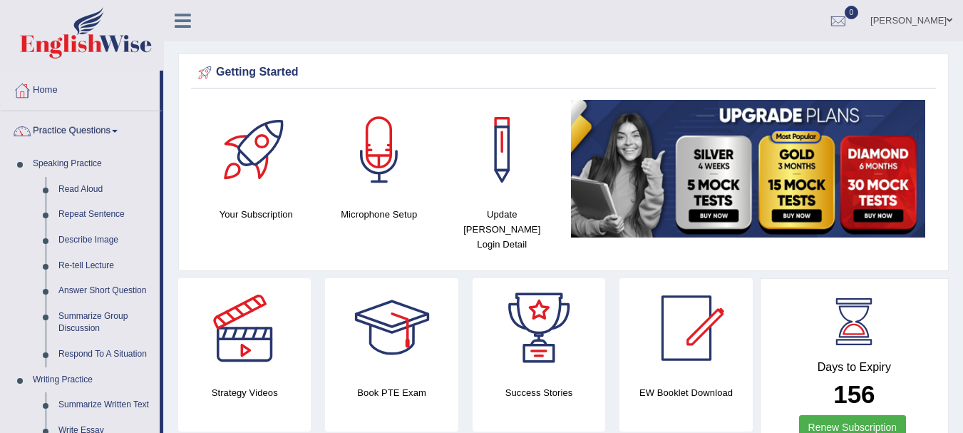
scroll to position [378, 0]
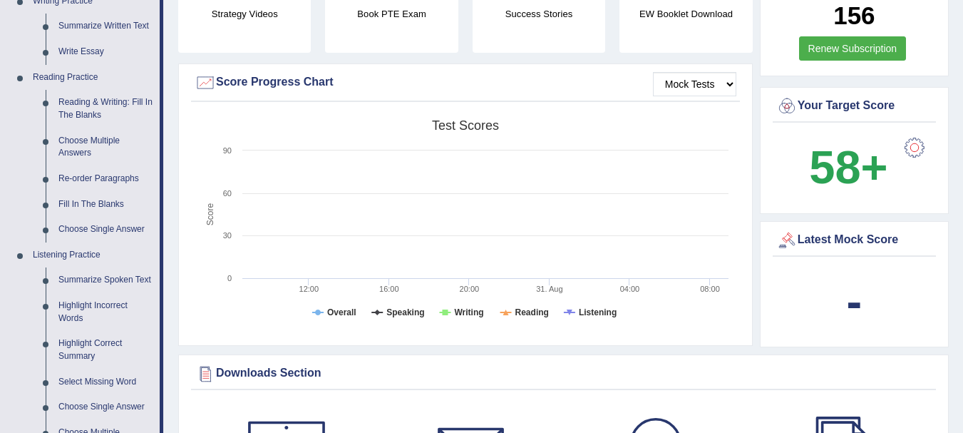
drag, startPoint x: 449, startPoint y: 110, endPoint x: 541, endPoint y: 180, distance: 115.5
click at [541, 180] on icon "Created with Highcharts 7.1.2 Score Test scores Overall Speaking Writing Readin…" at bounding box center [465, 223] width 541 height 221
